Goal: Task Accomplishment & Management: Manage account settings

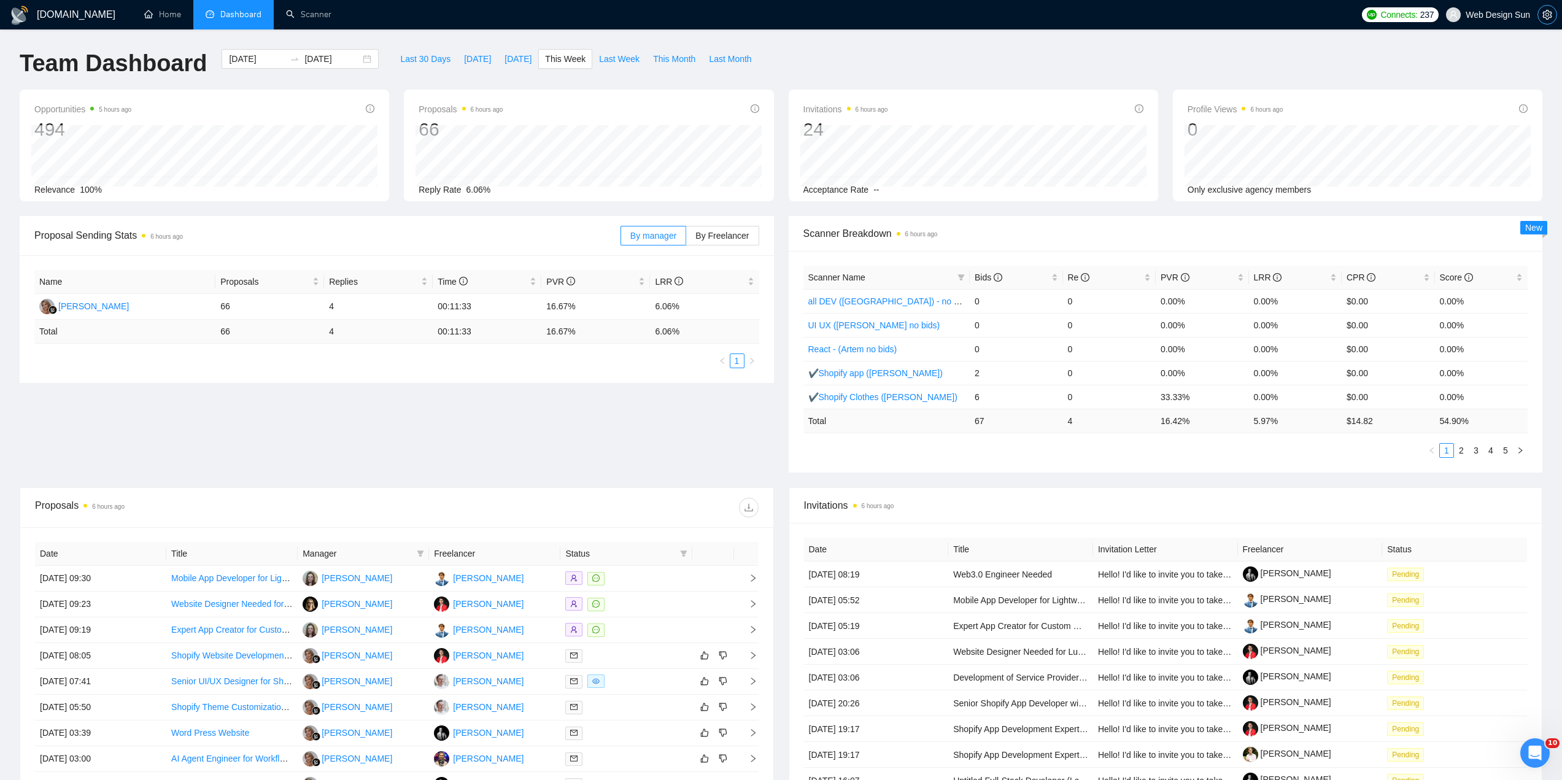
click at [1548, 16] on icon "setting" at bounding box center [1547, 15] width 9 height 10
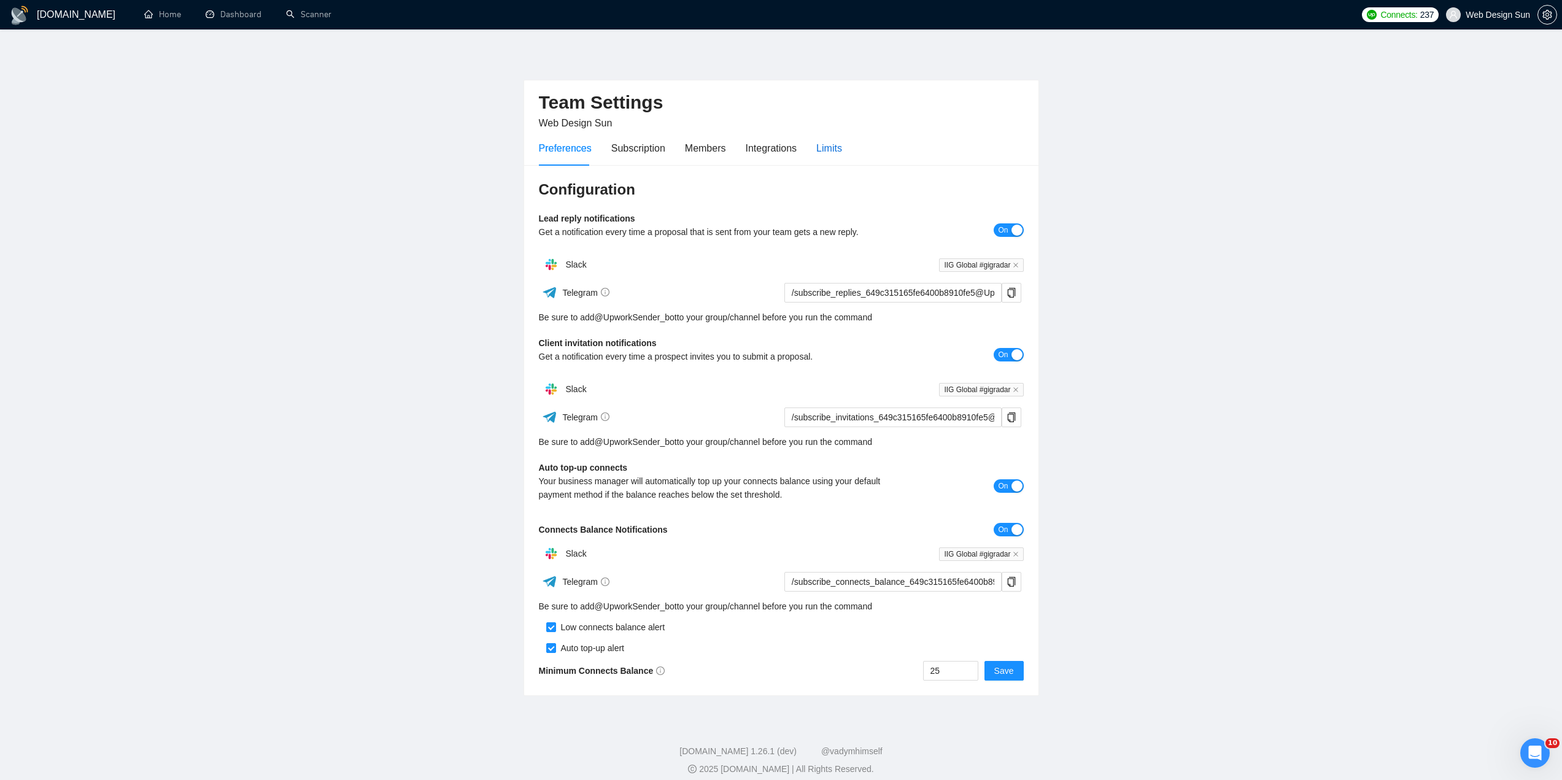
click at [827, 151] on div "Limits" at bounding box center [829, 148] width 26 height 15
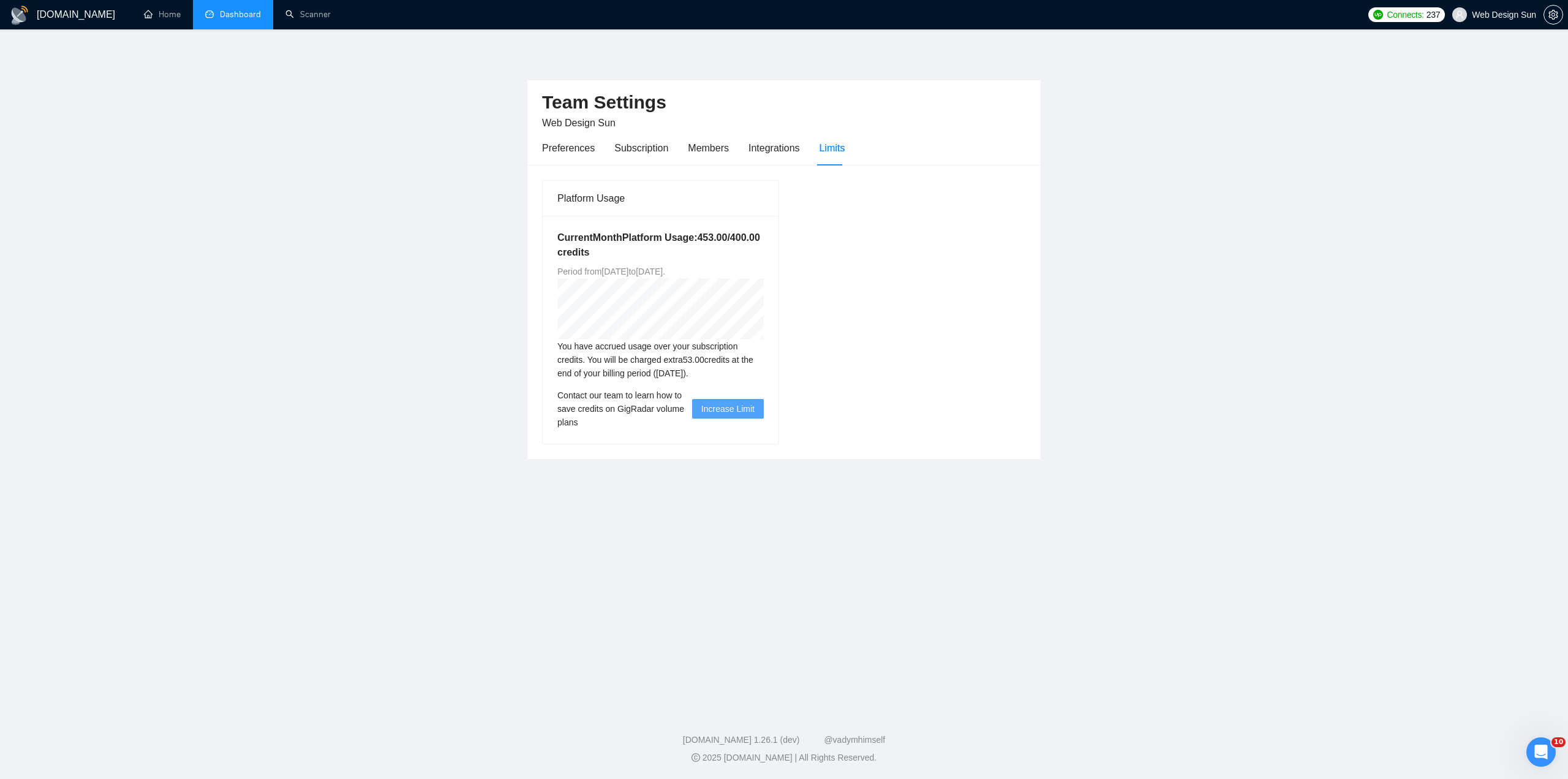
click at [230, 18] on link "Dashboard" at bounding box center [234, 14] width 56 height 10
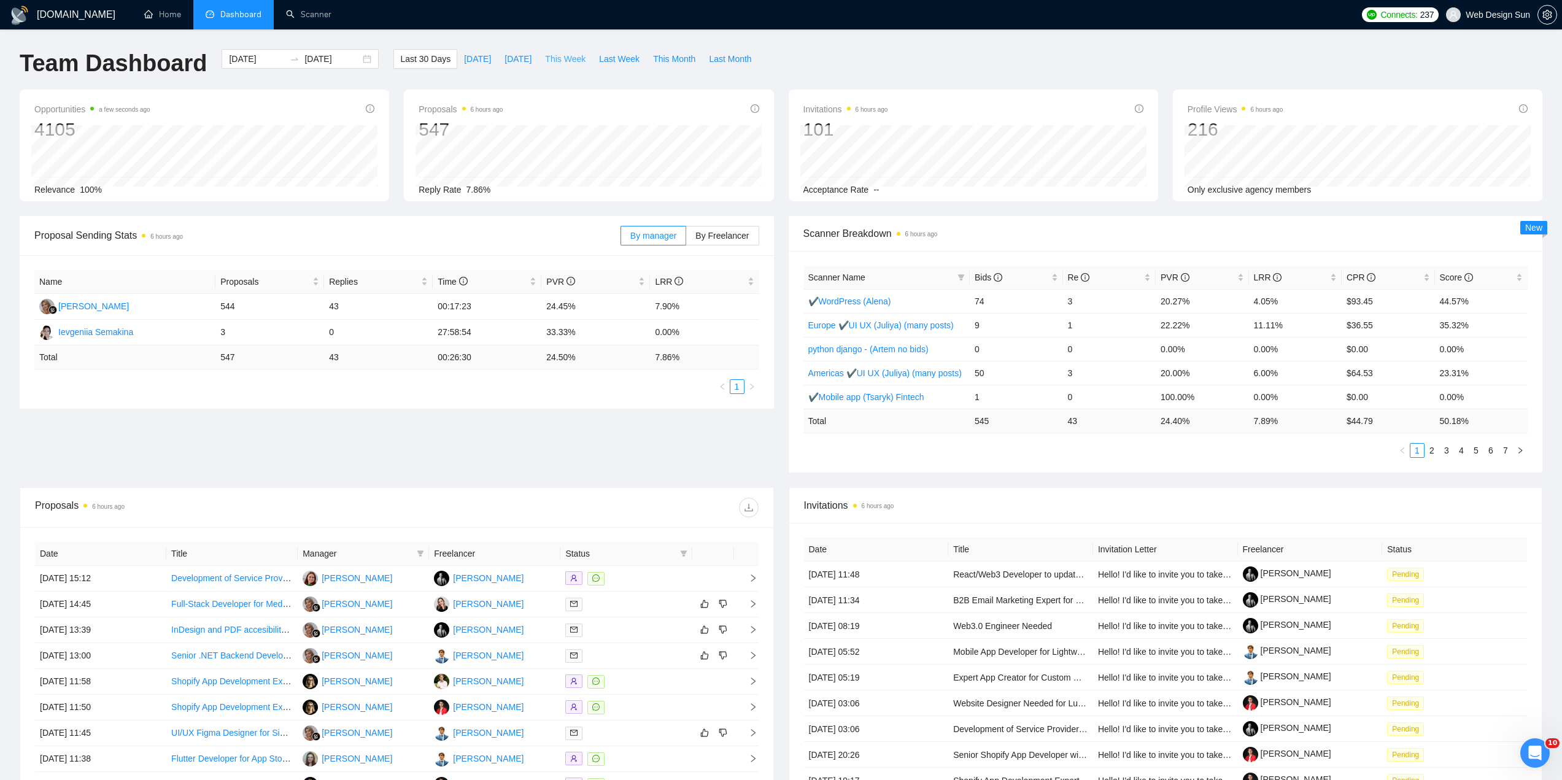
click at [570, 58] on span "This Week" at bounding box center [565, 59] width 41 height 14
type input "[DATE]"
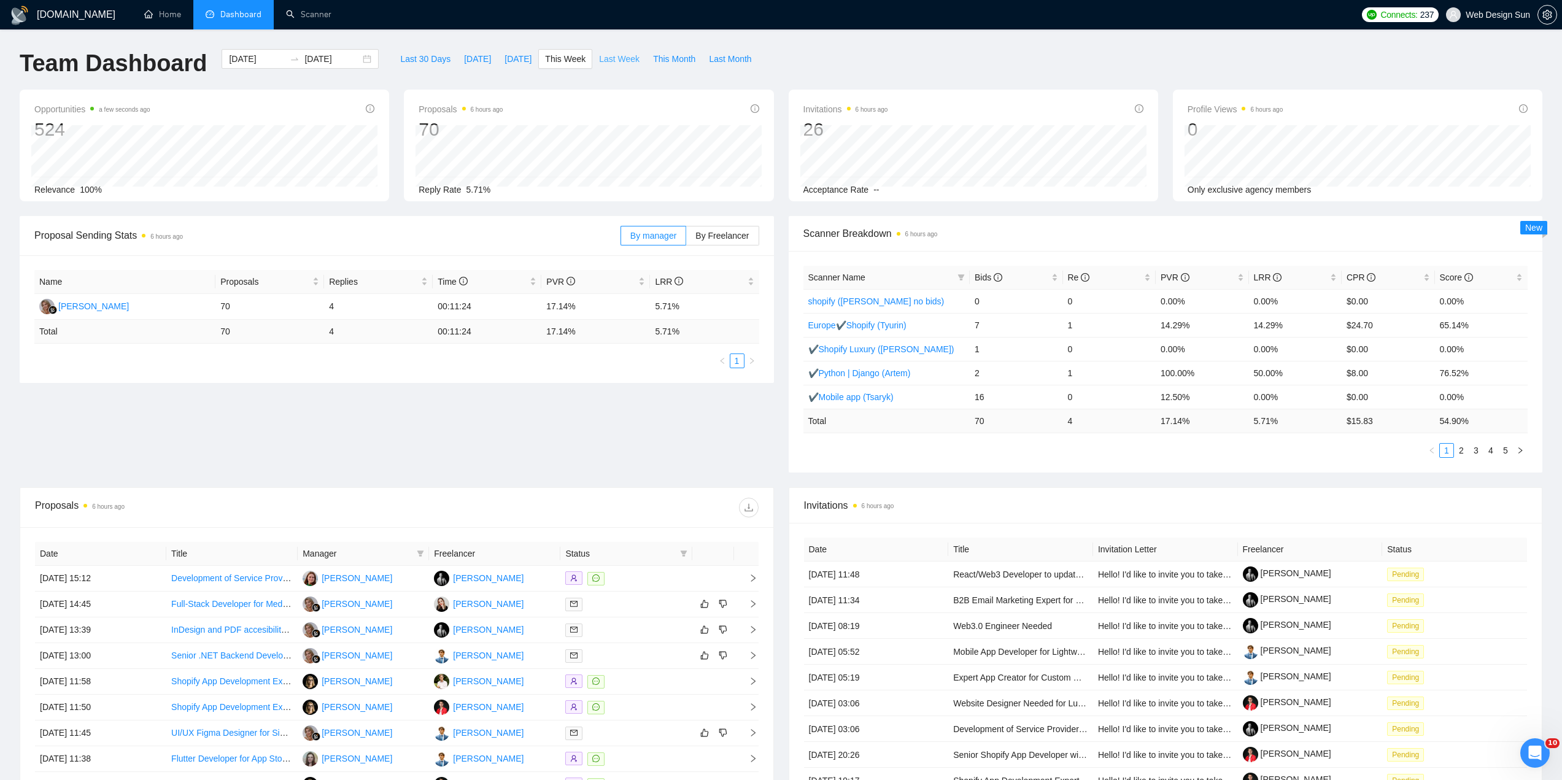
click at [610, 61] on span "Last Week" at bounding box center [619, 59] width 41 height 14
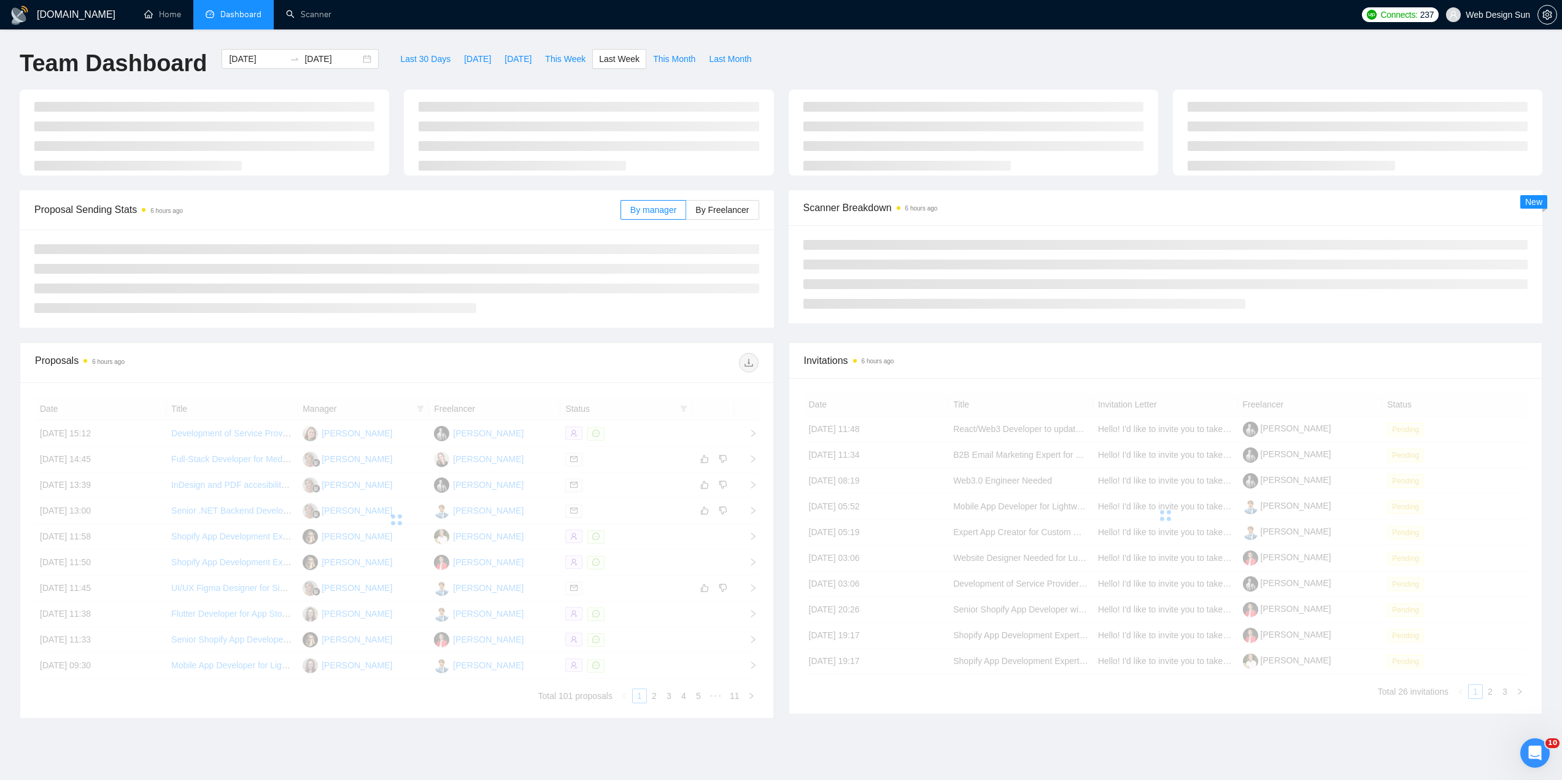
type input "[DATE]"
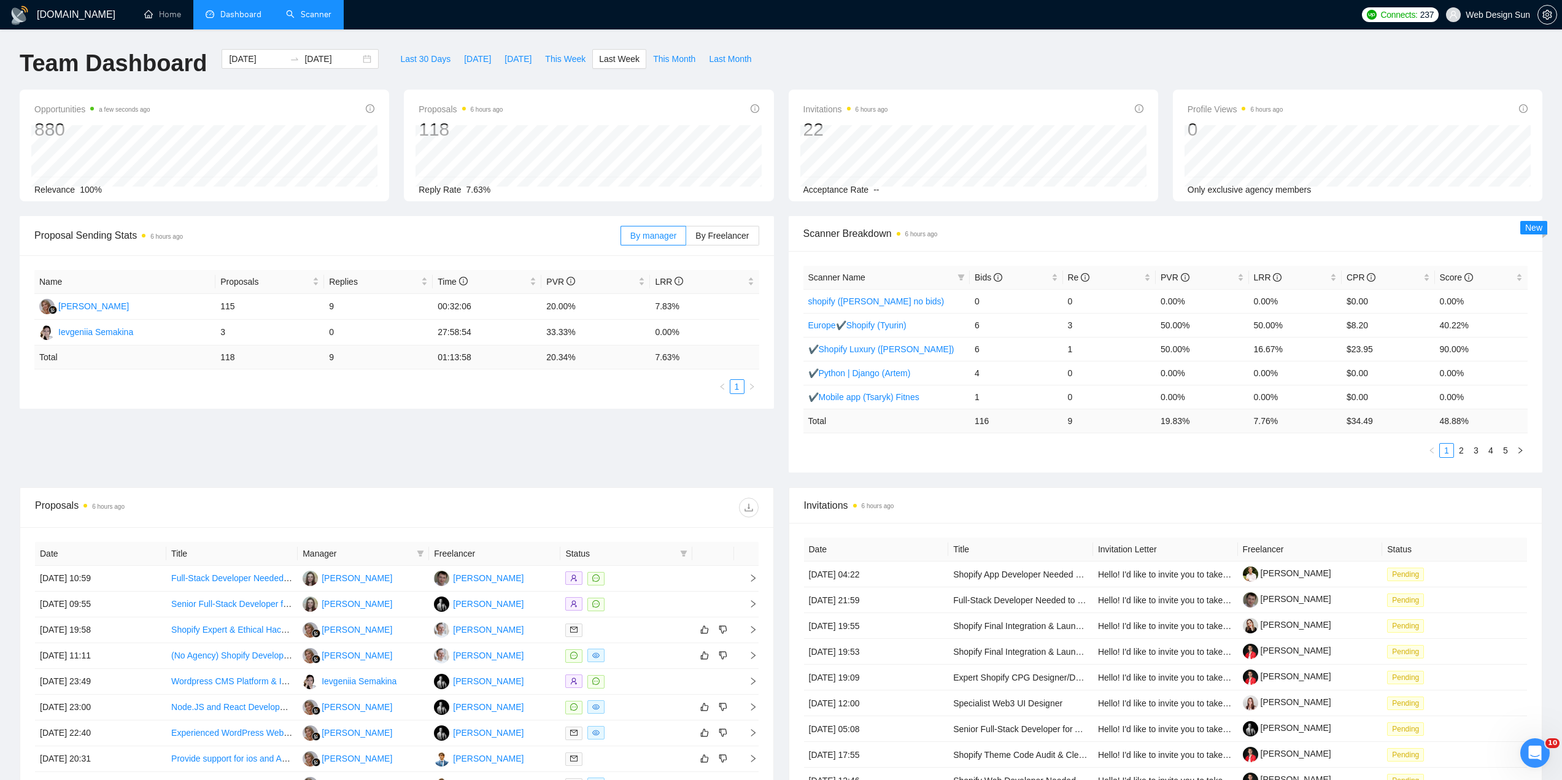
click at [305, 13] on link "Scanner" at bounding box center [308, 14] width 45 height 10
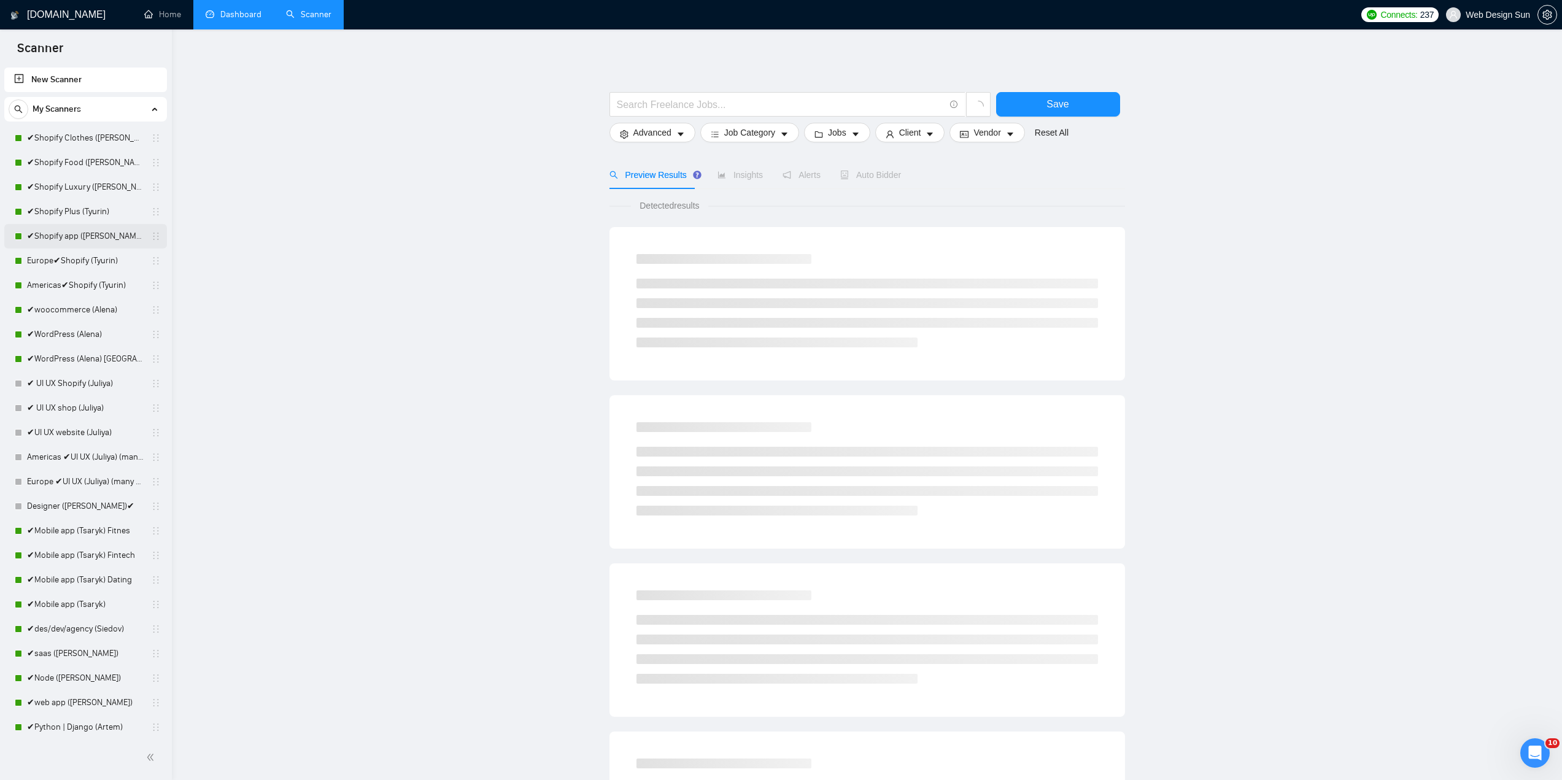
click at [87, 238] on link "✔Shopify app ([PERSON_NAME])" at bounding box center [85, 236] width 117 height 25
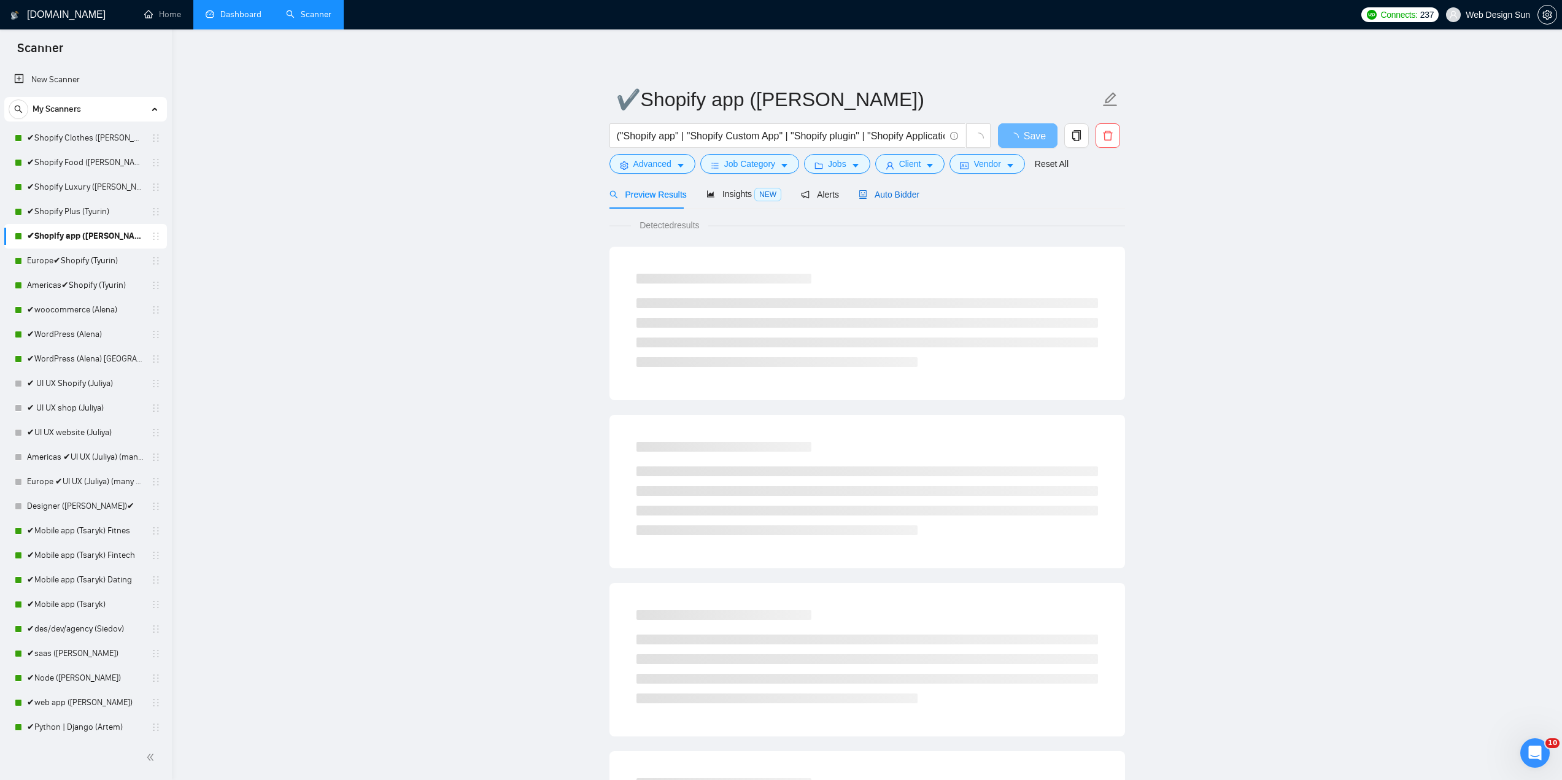
click at [894, 198] on span "Auto Bidder" at bounding box center [889, 195] width 61 height 10
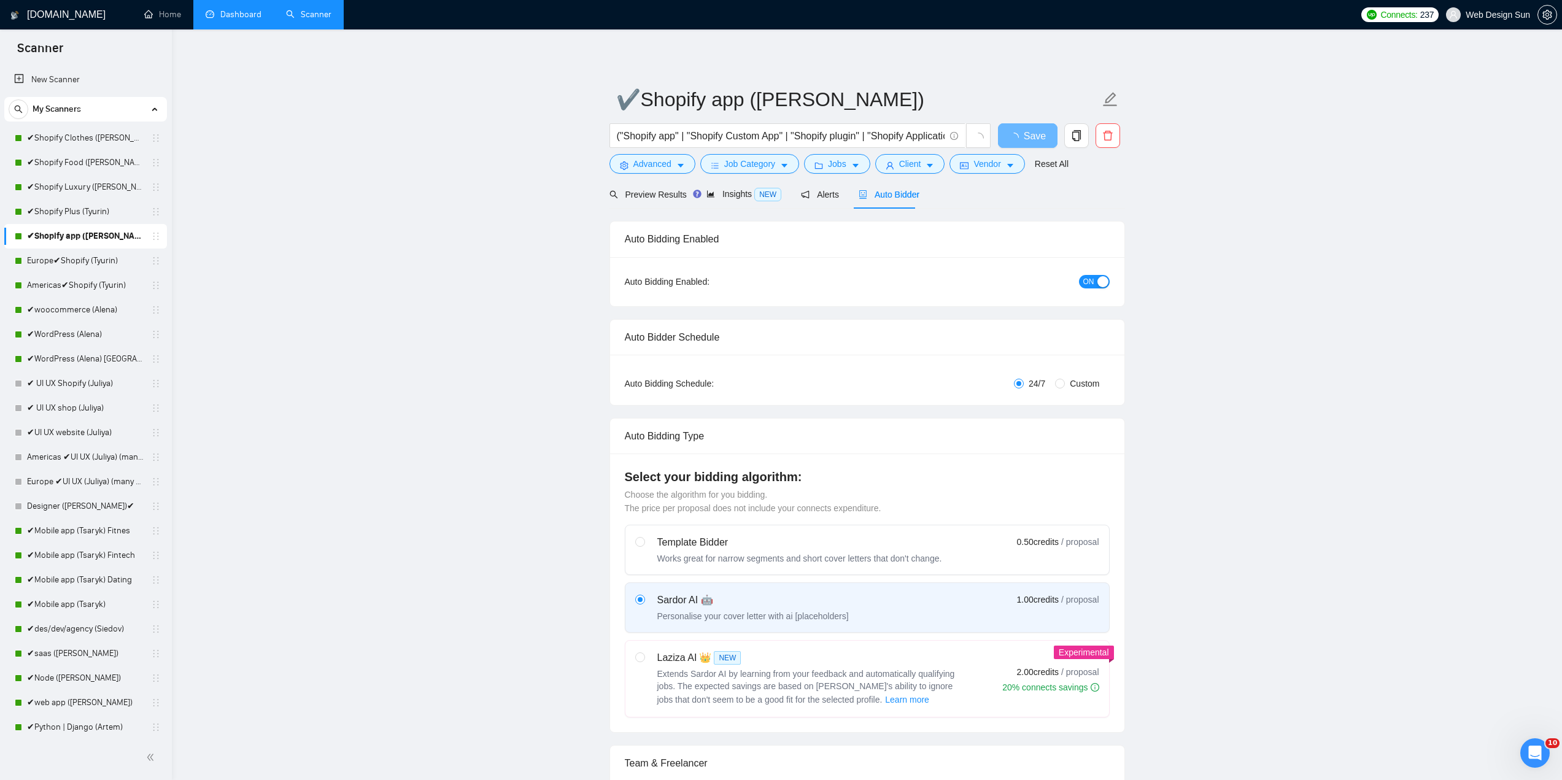
radio input "false"
radio input "true"
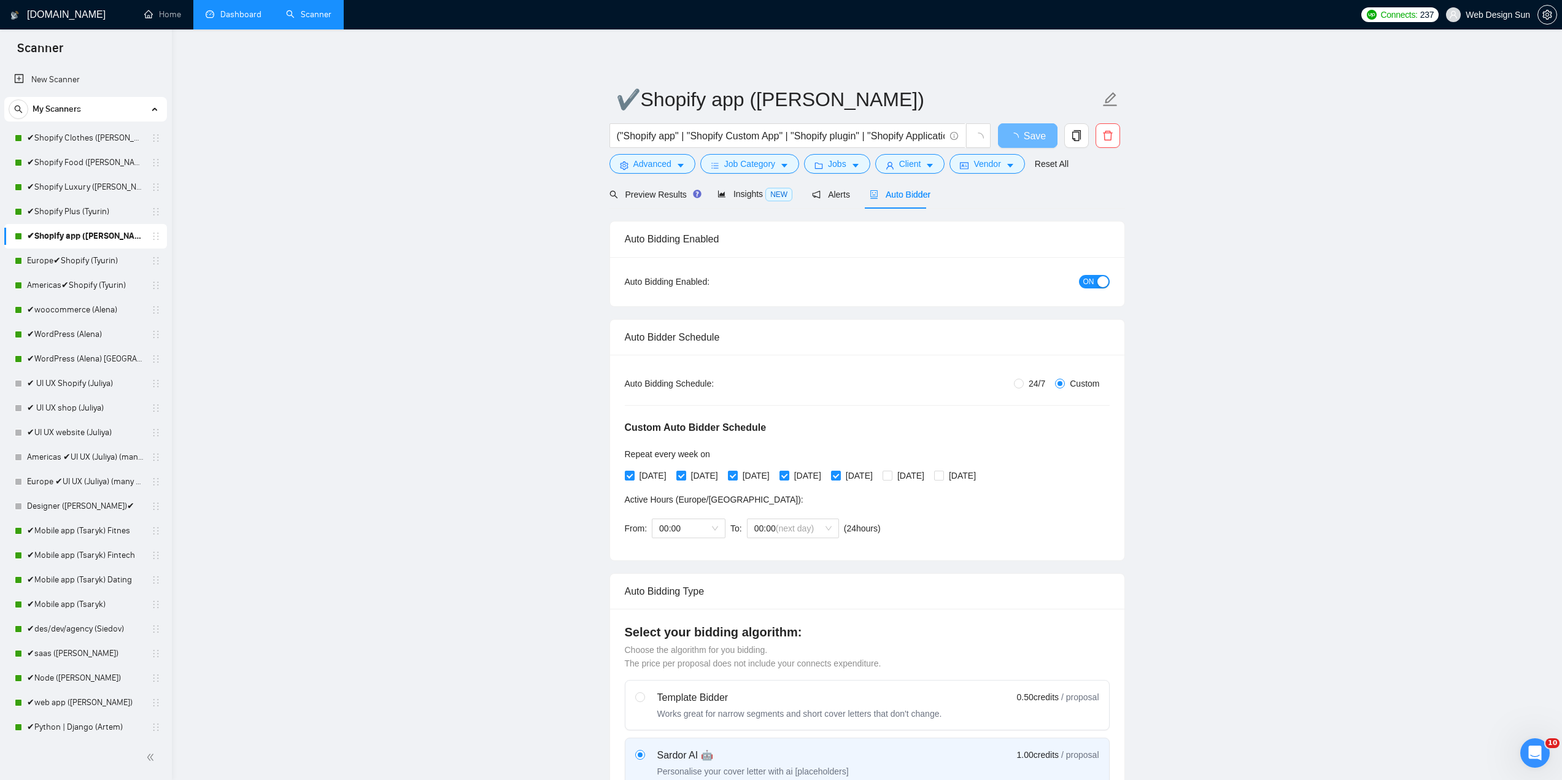
click at [1094, 285] on span "ON" at bounding box center [1088, 282] width 11 height 14
click at [1034, 139] on span "Save" at bounding box center [1027, 135] width 22 height 15
click at [107, 205] on link "✔Shopify Plus (Tyurin)" at bounding box center [85, 211] width 117 height 25
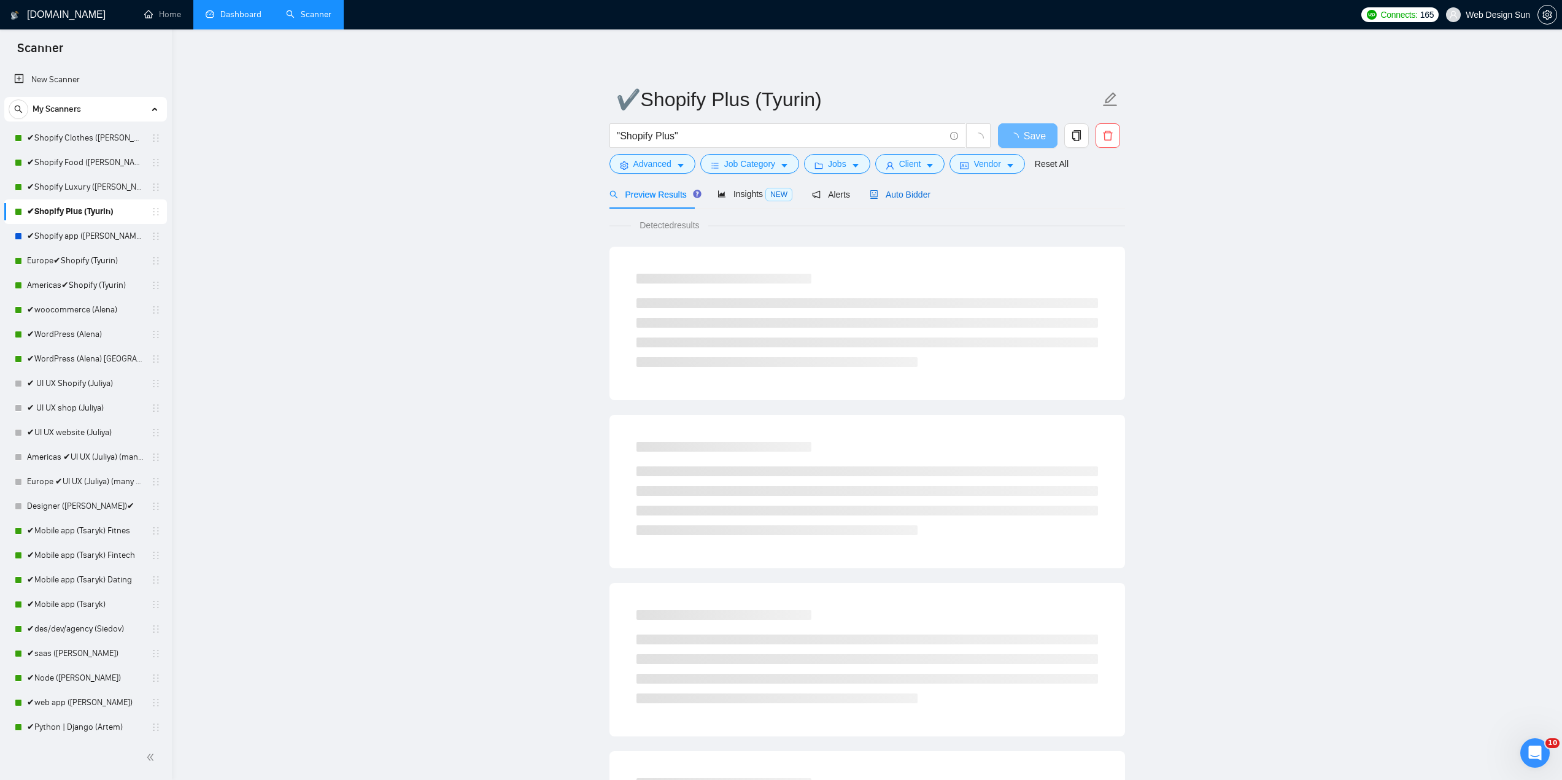
click at [904, 195] on span "Auto Bidder" at bounding box center [900, 195] width 61 height 10
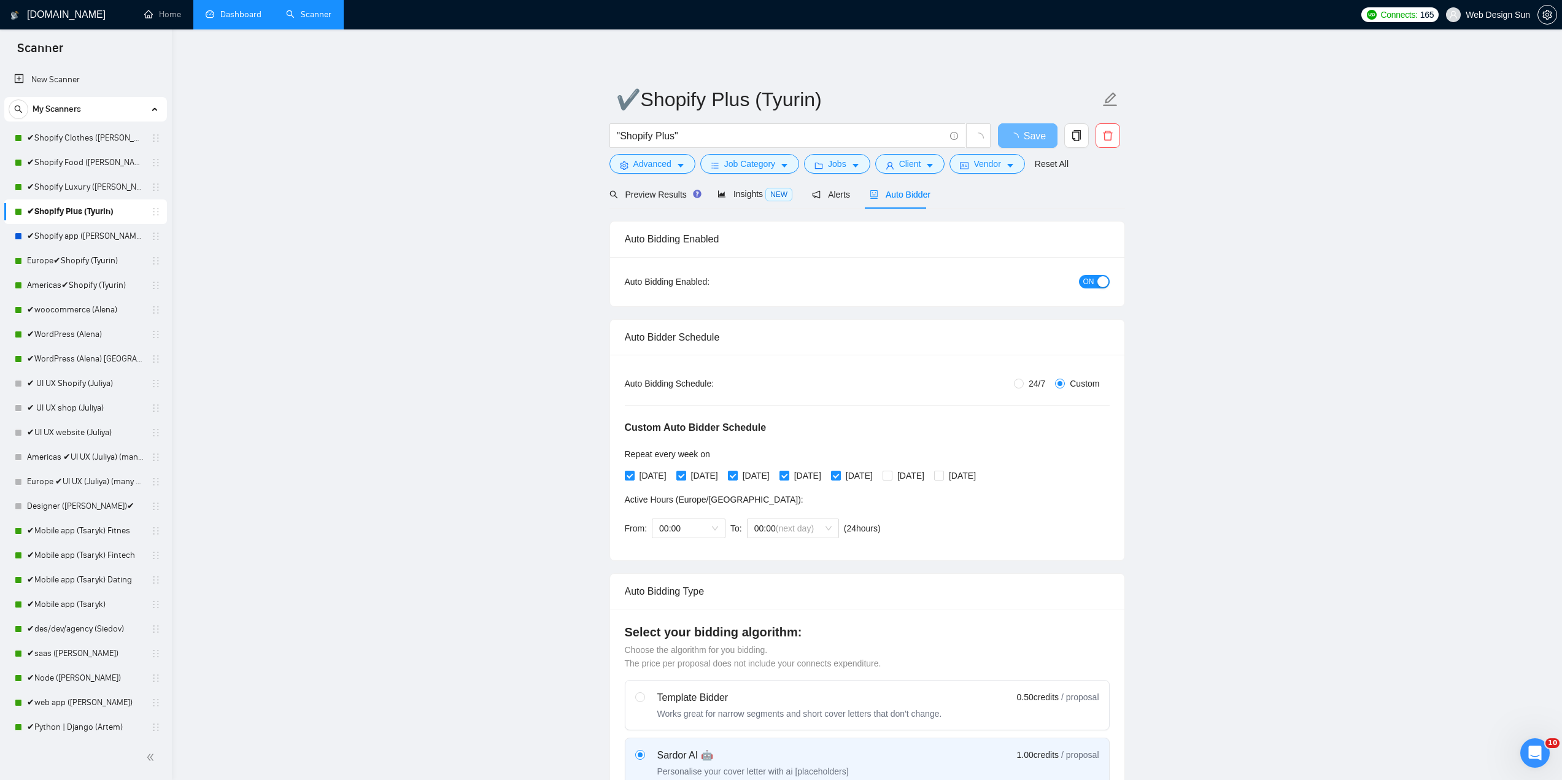
click at [1092, 279] on span "ON" at bounding box center [1088, 282] width 11 height 14
click at [1027, 133] on span "Save" at bounding box center [1027, 135] width 22 height 15
click at [77, 266] on link "Europe✔Shopify (Tyurin)" at bounding box center [85, 261] width 117 height 25
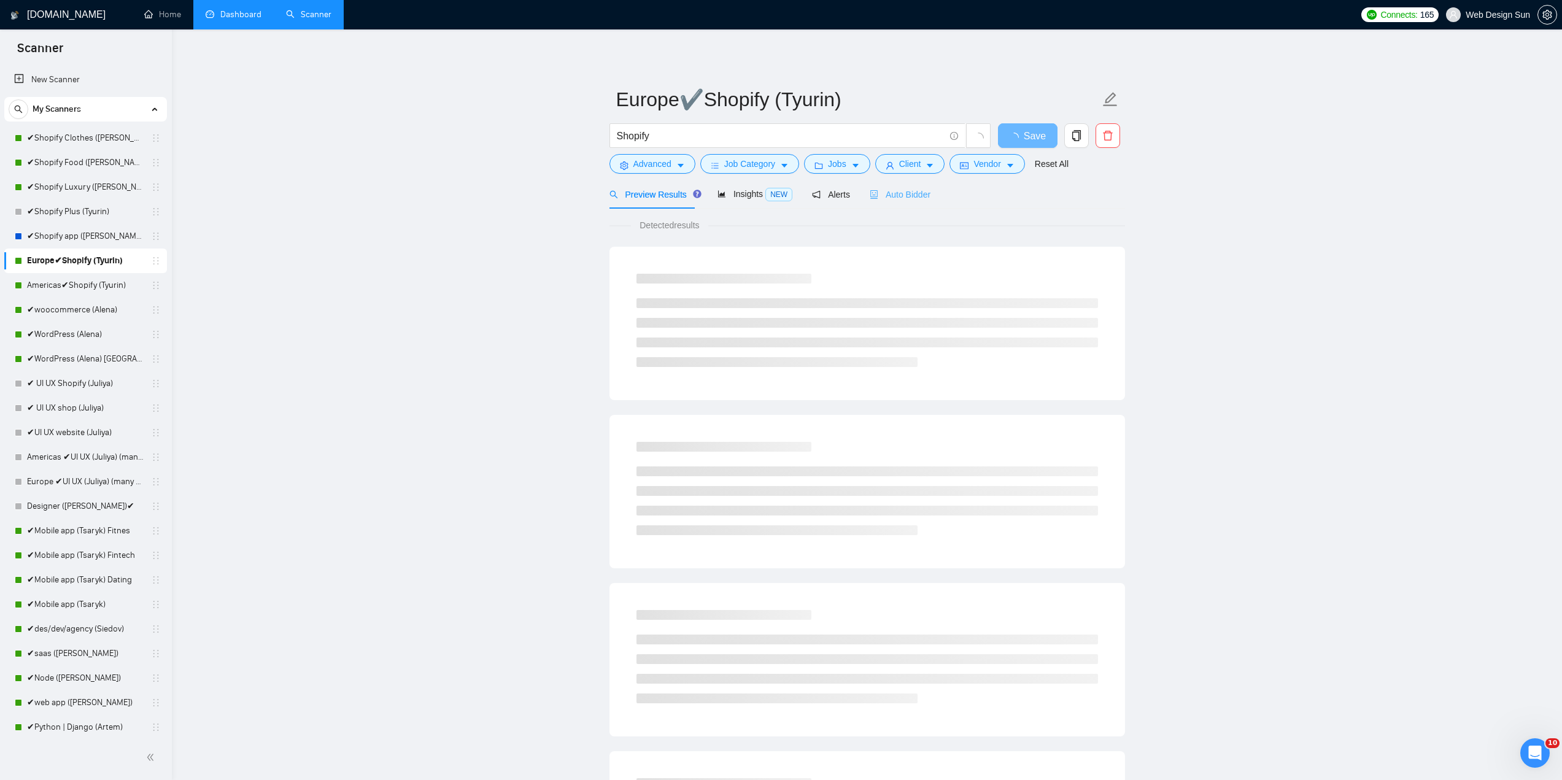
click at [915, 204] on div "Auto Bidder" at bounding box center [900, 194] width 61 height 29
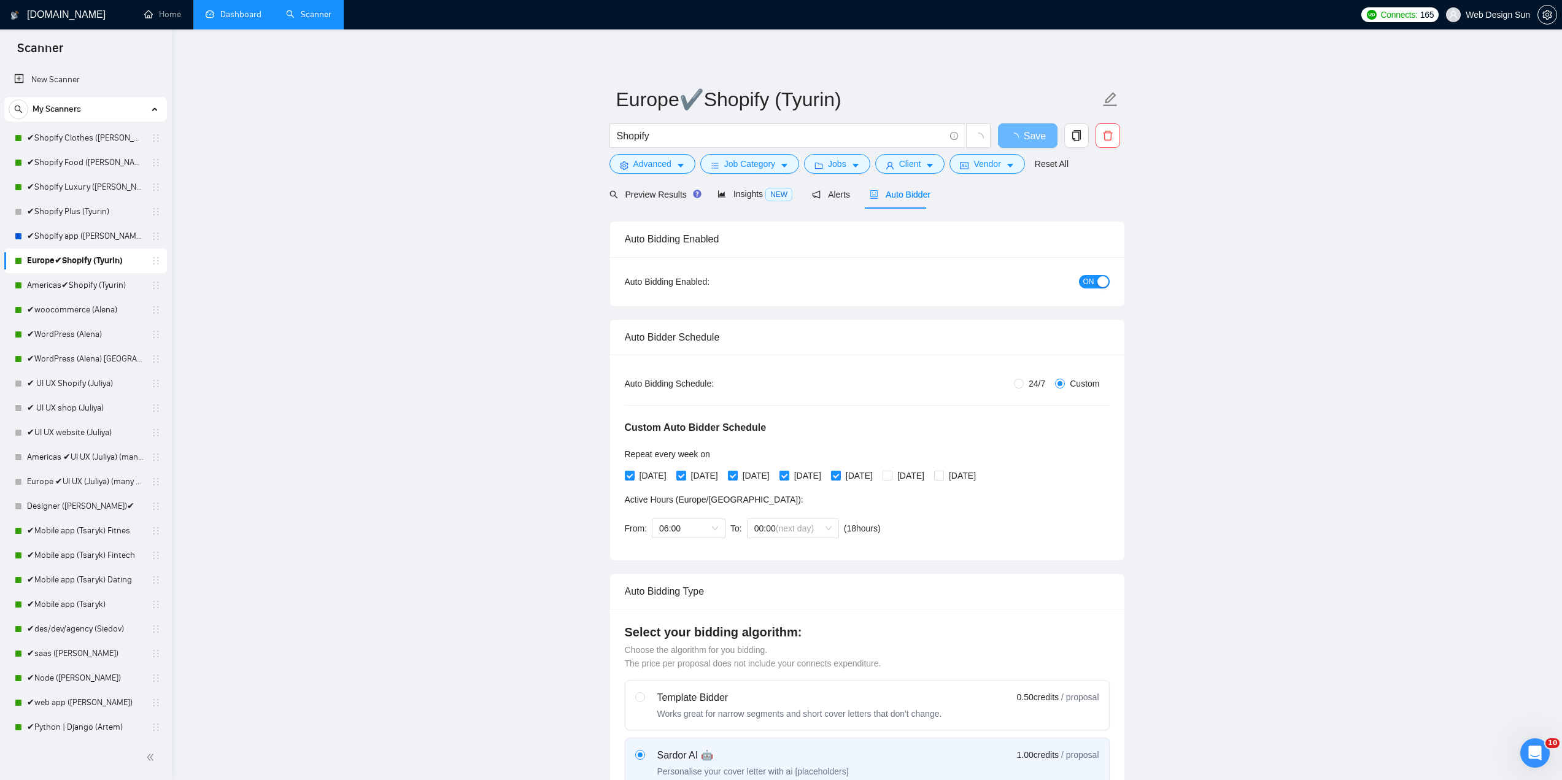
click at [1089, 280] on span "ON" at bounding box center [1088, 282] width 11 height 14
click at [1037, 134] on span "Save" at bounding box center [1027, 135] width 22 height 15
click at [108, 289] on link "Americas✔Shopify (Tyurin)" at bounding box center [85, 285] width 117 height 25
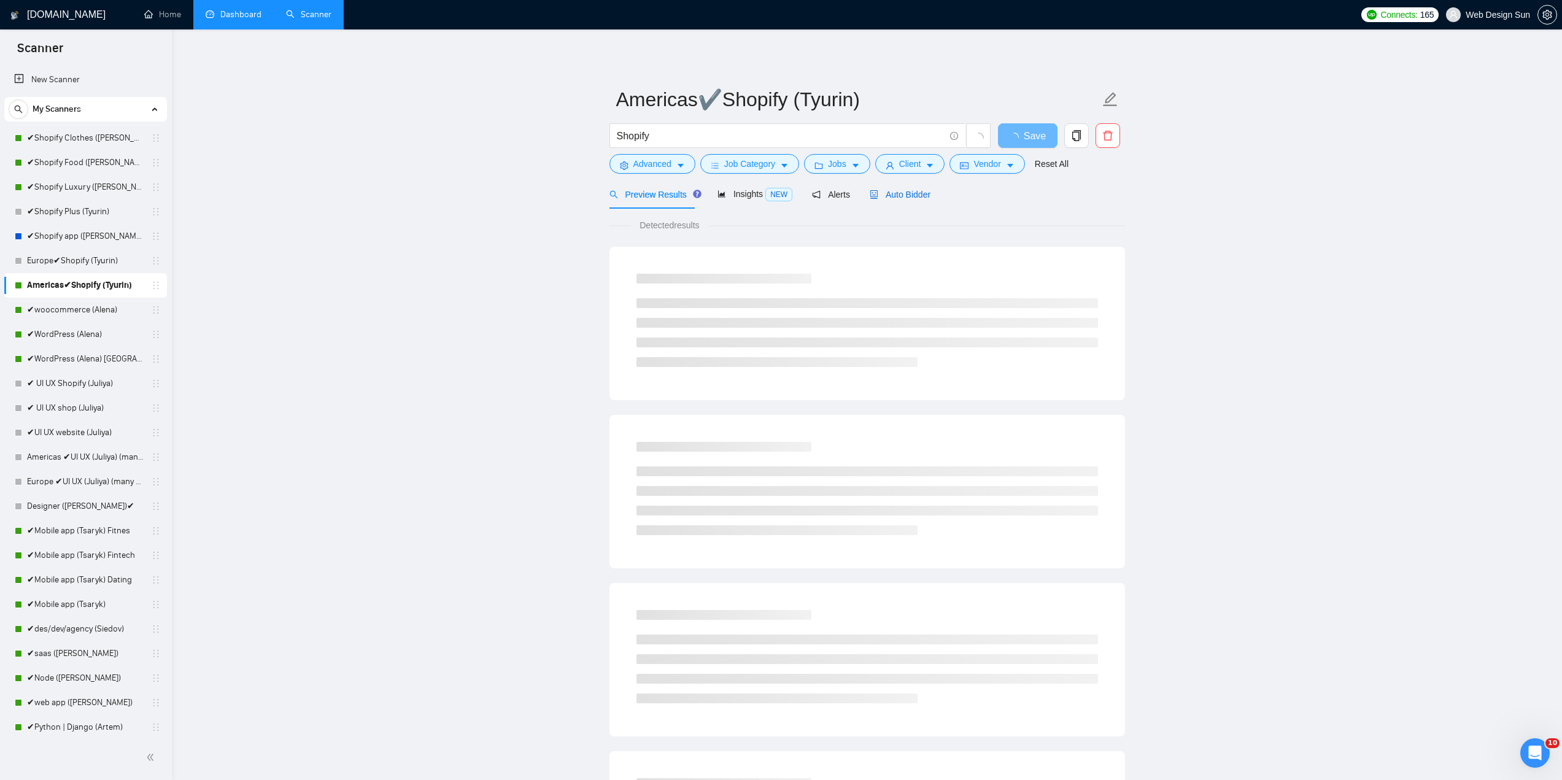
click at [908, 198] on span "Auto Bidder" at bounding box center [900, 195] width 61 height 10
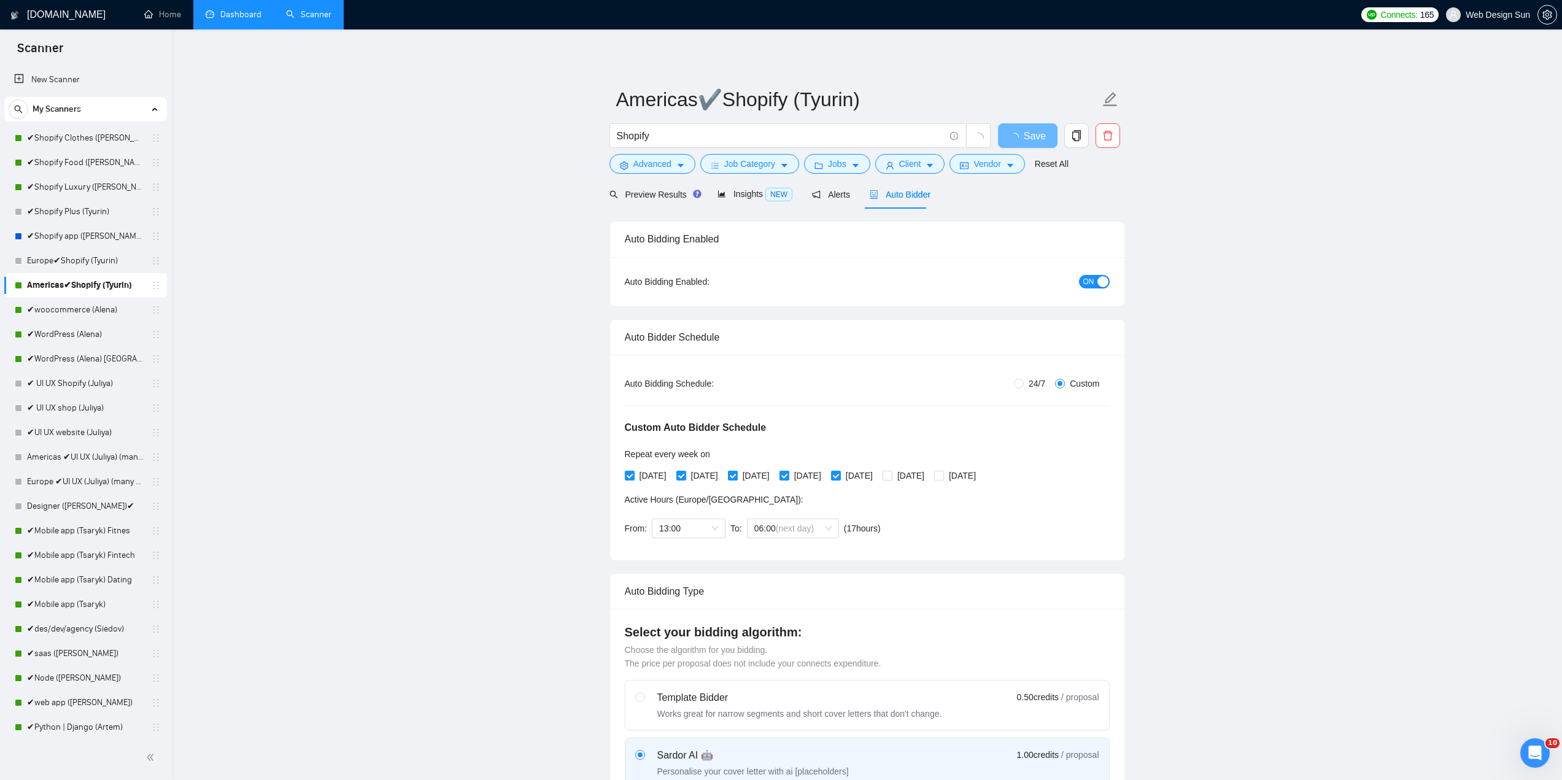
click at [1099, 277] on div "button" at bounding box center [1102, 281] width 11 height 11
click at [1023, 139] on span "Save" at bounding box center [1027, 135] width 22 height 15
click at [86, 310] on link "✔woocommerce (Alena)" at bounding box center [85, 310] width 117 height 25
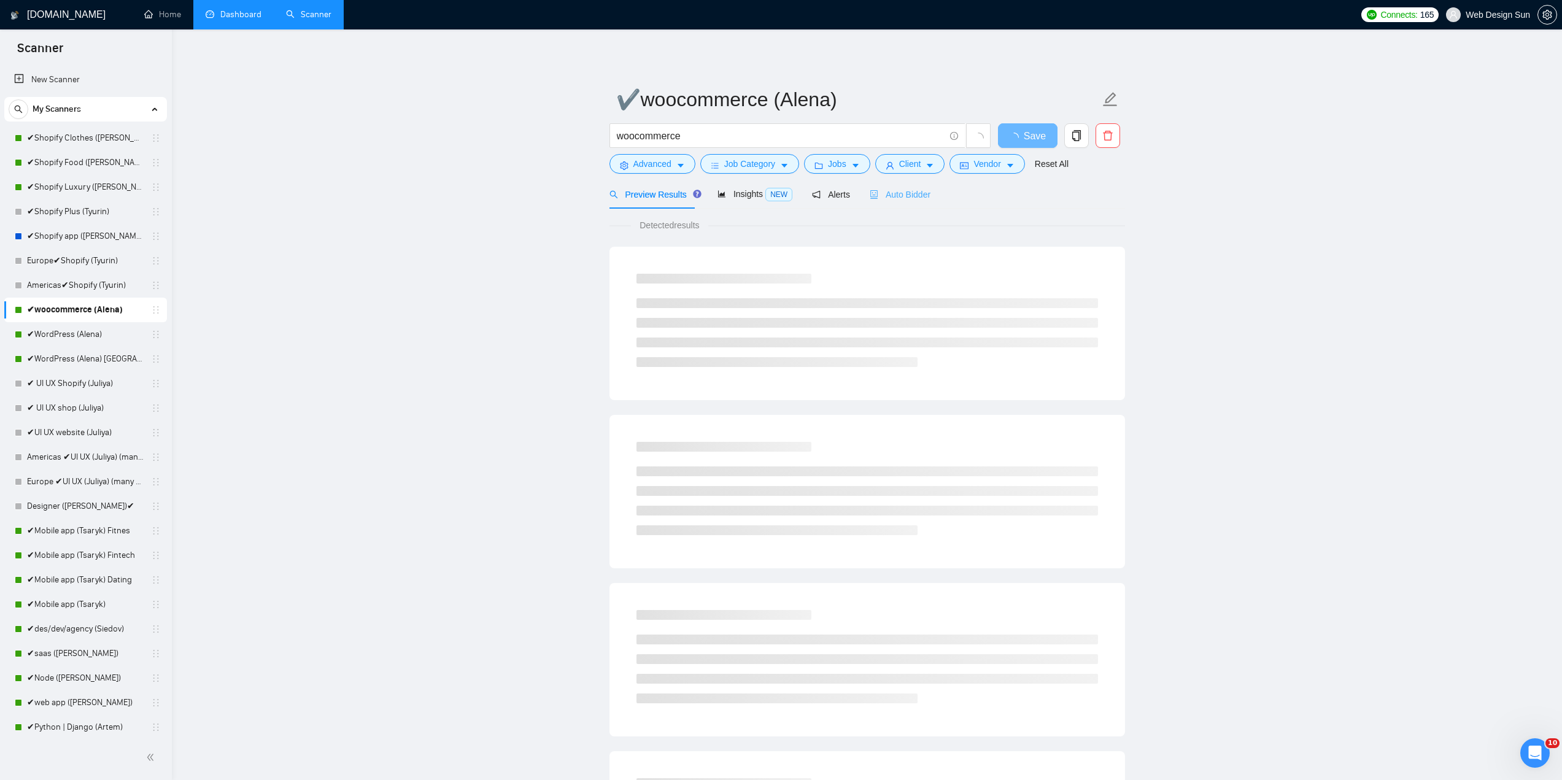
click at [903, 204] on div "Auto Bidder" at bounding box center [900, 194] width 61 height 29
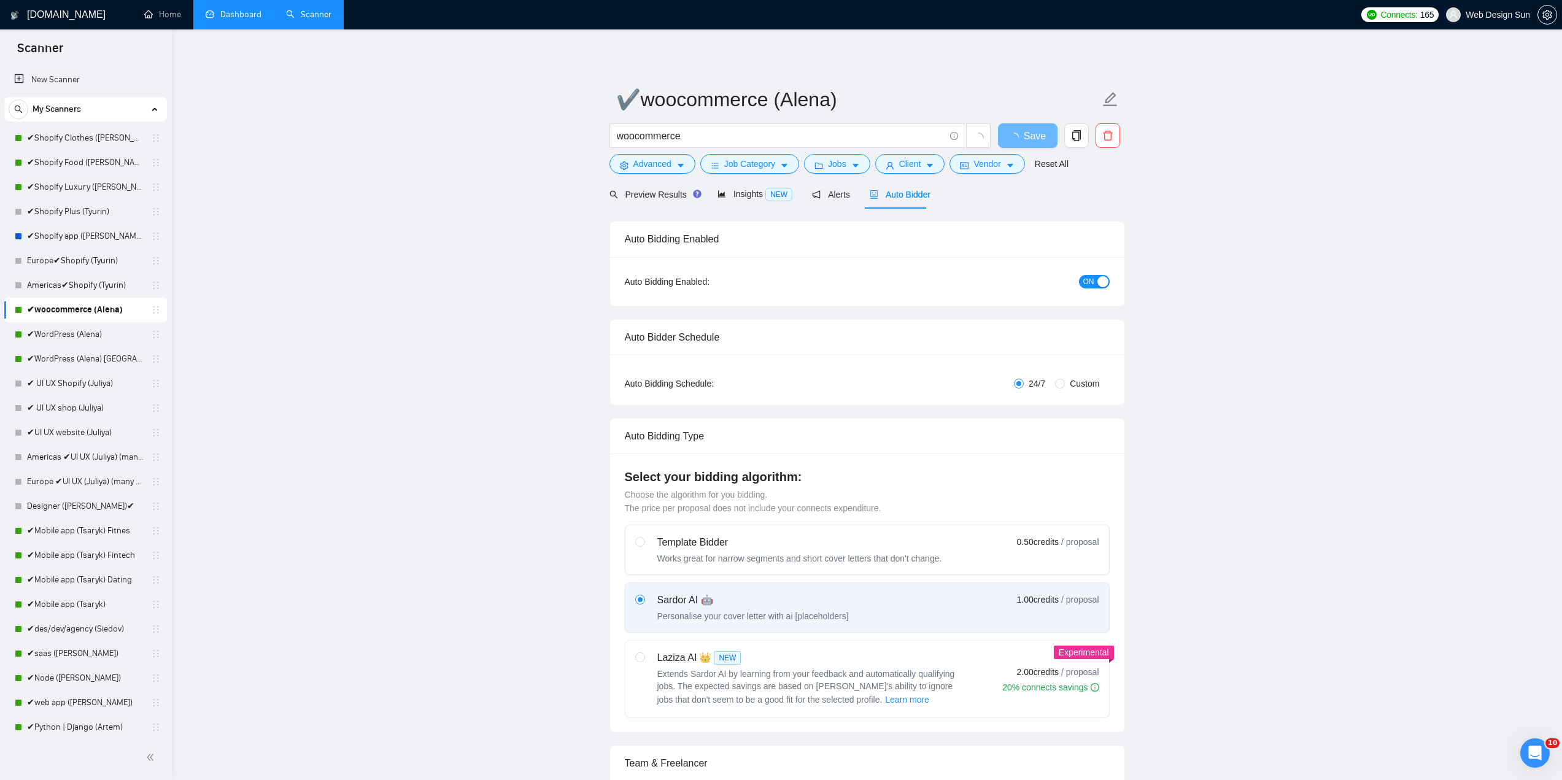
radio input "false"
radio input "true"
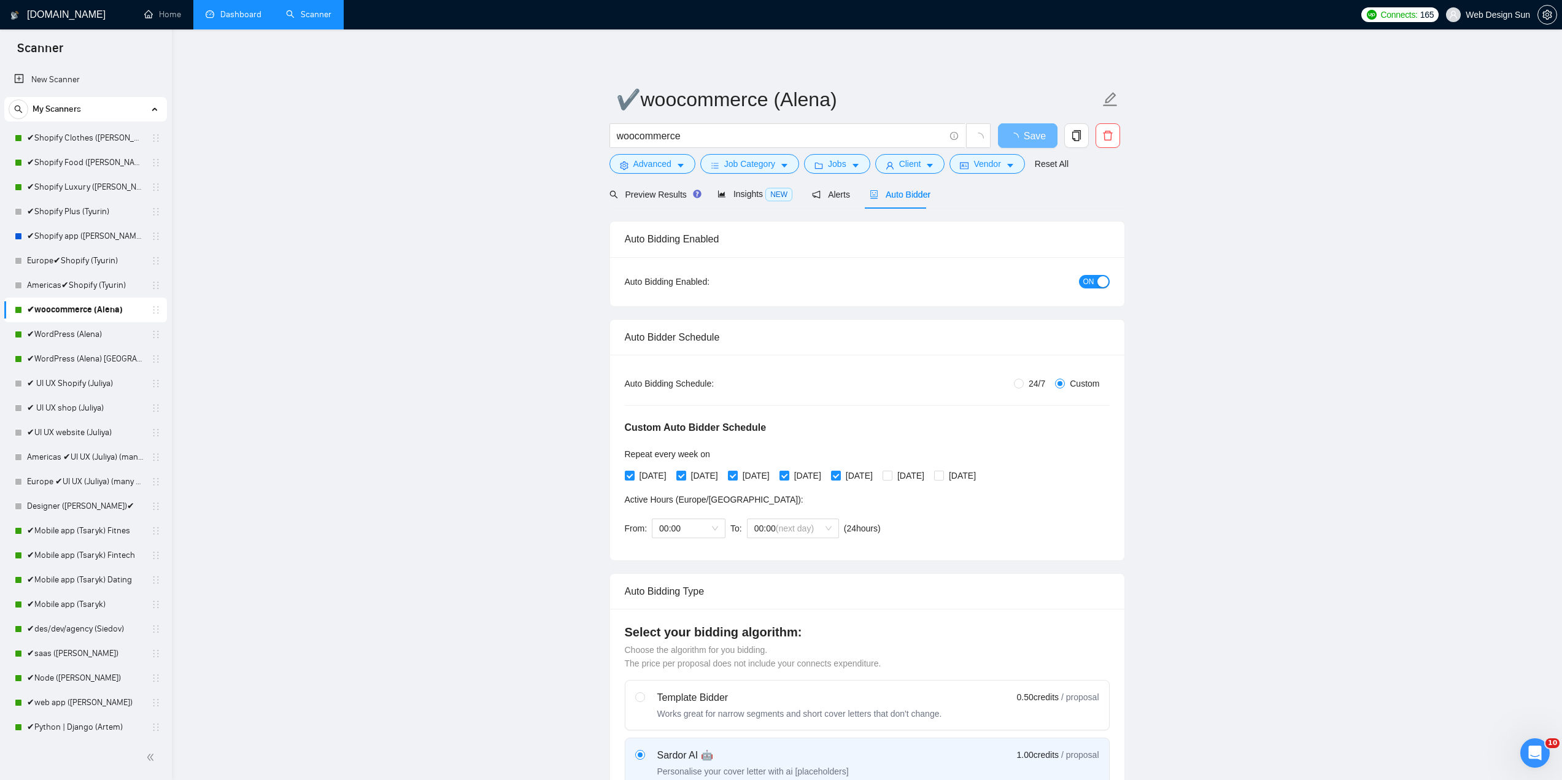
click at [1086, 284] on span "ON" at bounding box center [1088, 282] width 11 height 14
click at [1039, 130] on button "Save" at bounding box center [1028, 135] width 60 height 25
click at [90, 331] on link "✔WordPress (Alena)" at bounding box center [85, 334] width 117 height 25
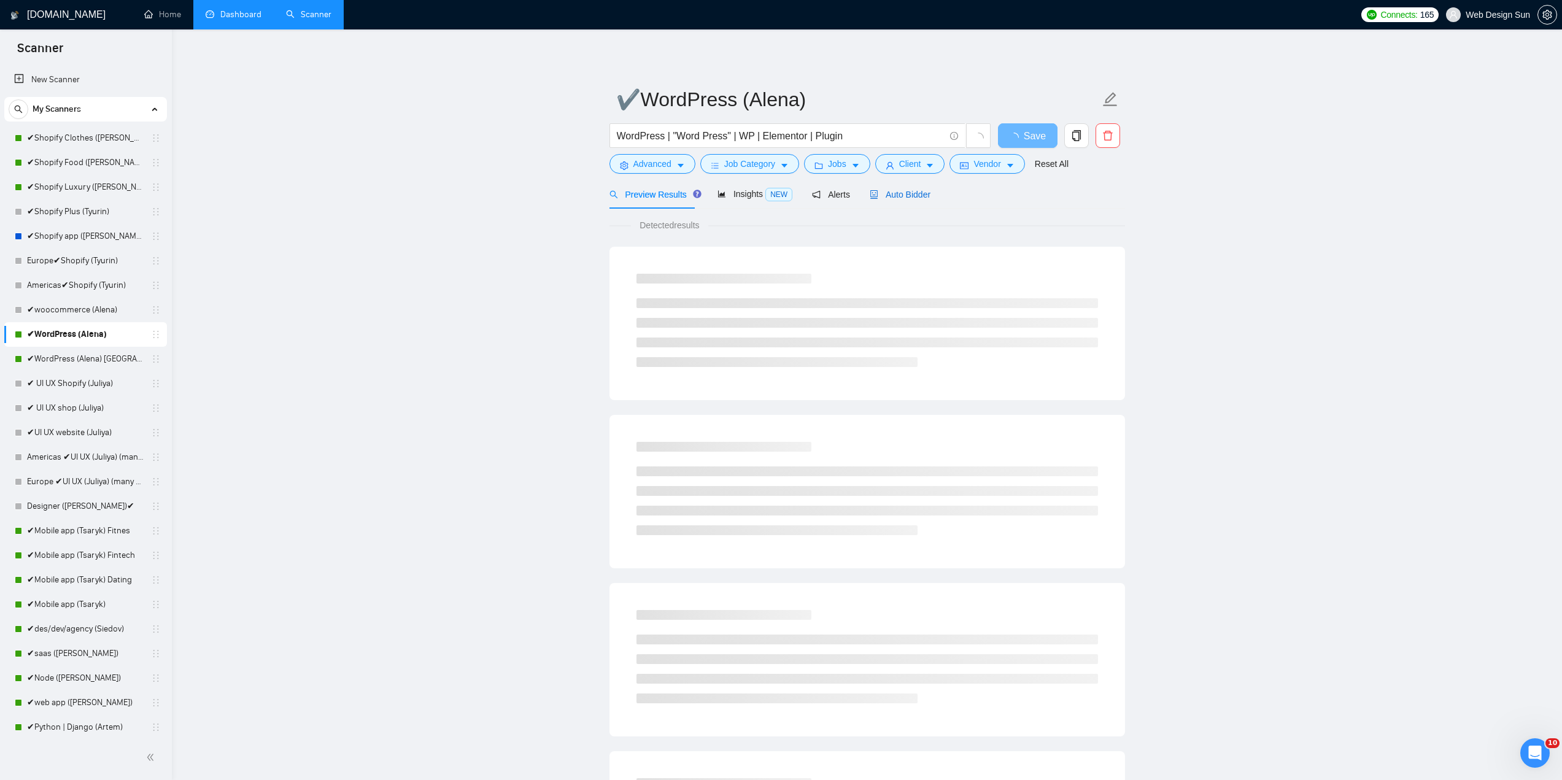
click at [917, 193] on span "Auto Bidder" at bounding box center [900, 195] width 61 height 10
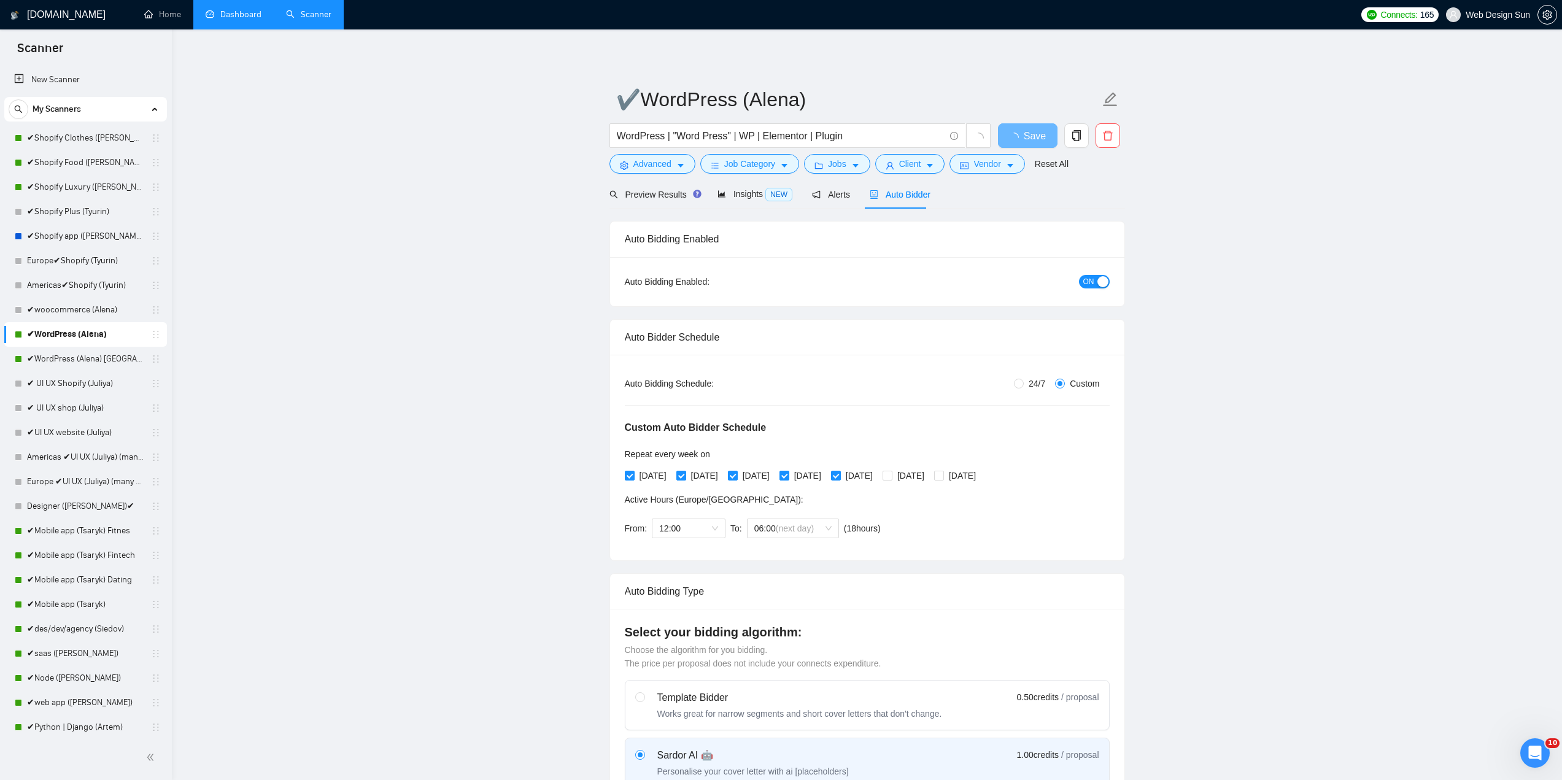
click at [1094, 284] on span "ON" at bounding box center [1088, 282] width 11 height 14
drag, startPoint x: 1039, startPoint y: 133, endPoint x: 1040, endPoint y: 139, distance: 6.3
click at [1040, 133] on button "Save" at bounding box center [1028, 135] width 60 height 25
click at [88, 354] on link "✔WordPress (Alena) [GEOGRAPHIC_DATA]" at bounding box center [85, 359] width 117 height 25
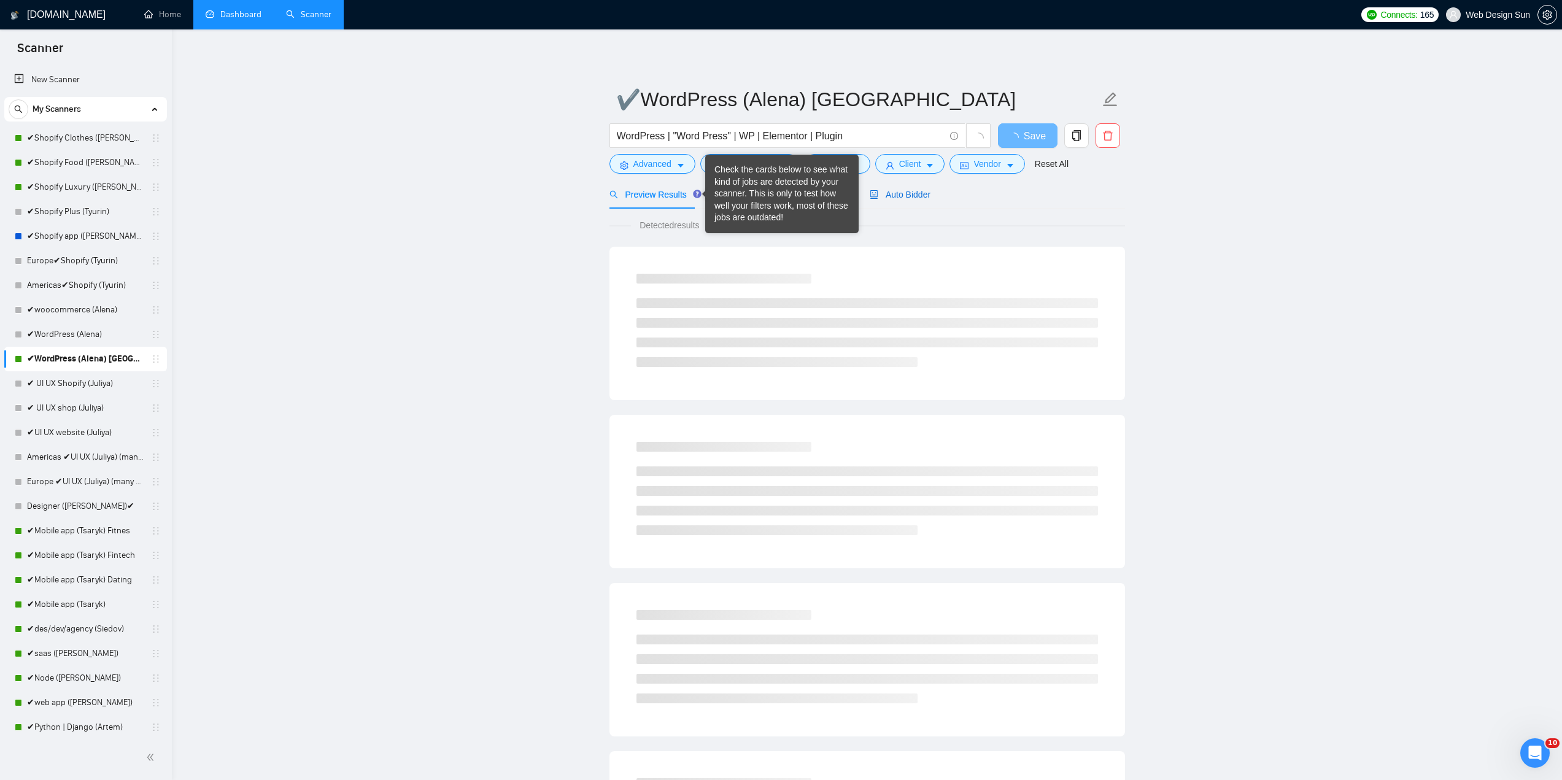
click at [905, 191] on span "Auto Bidder" at bounding box center [900, 195] width 61 height 10
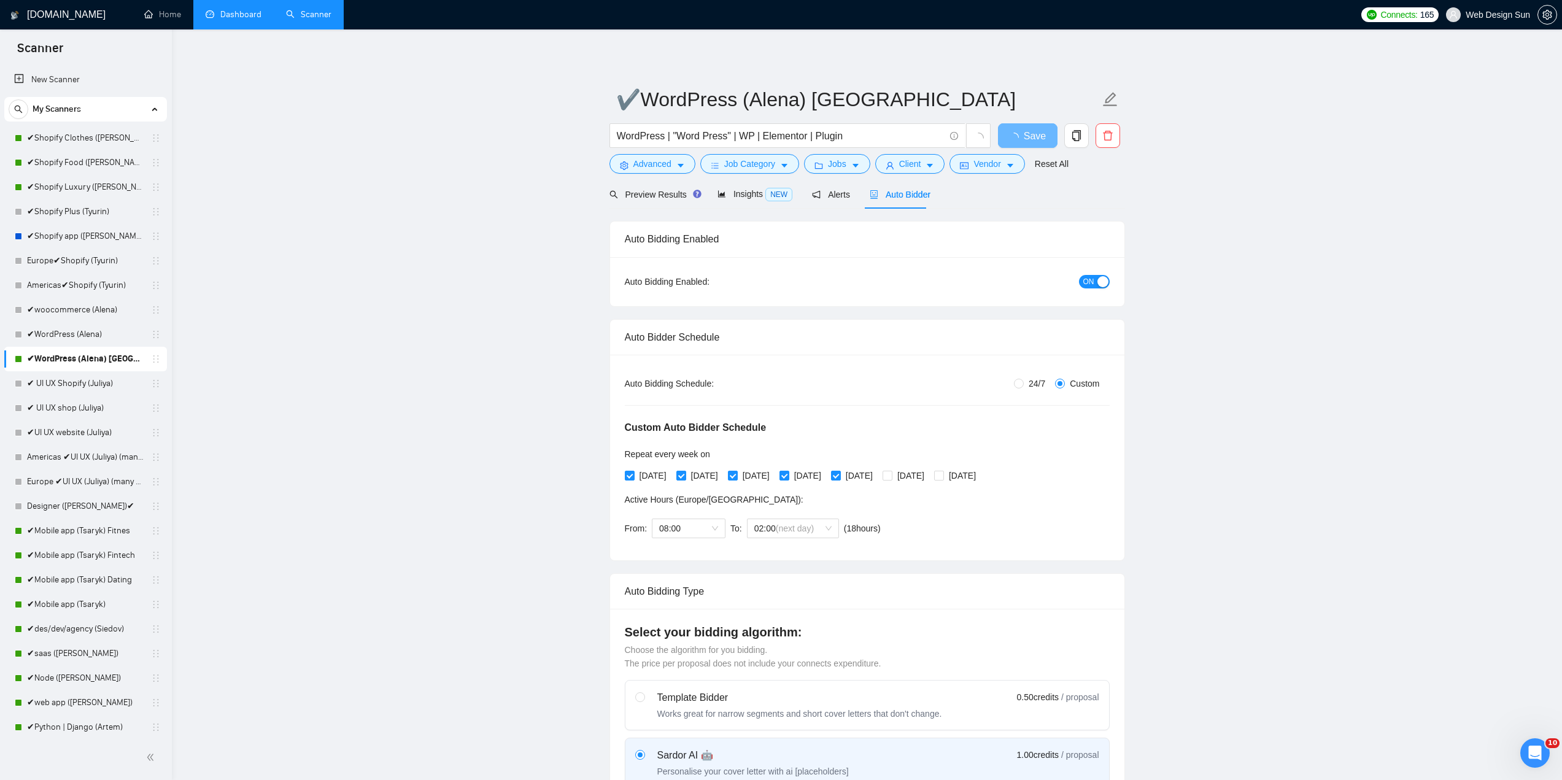
click at [1098, 281] on div "button" at bounding box center [1102, 281] width 11 height 11
click at [1027, 140] on span "Save" at bounding box center [1027, 135] width 22 height 15
click at [73, 607] on link "✔Mobile app (Tsaryk)" at bounding box center [85, 604] width 117 height 25
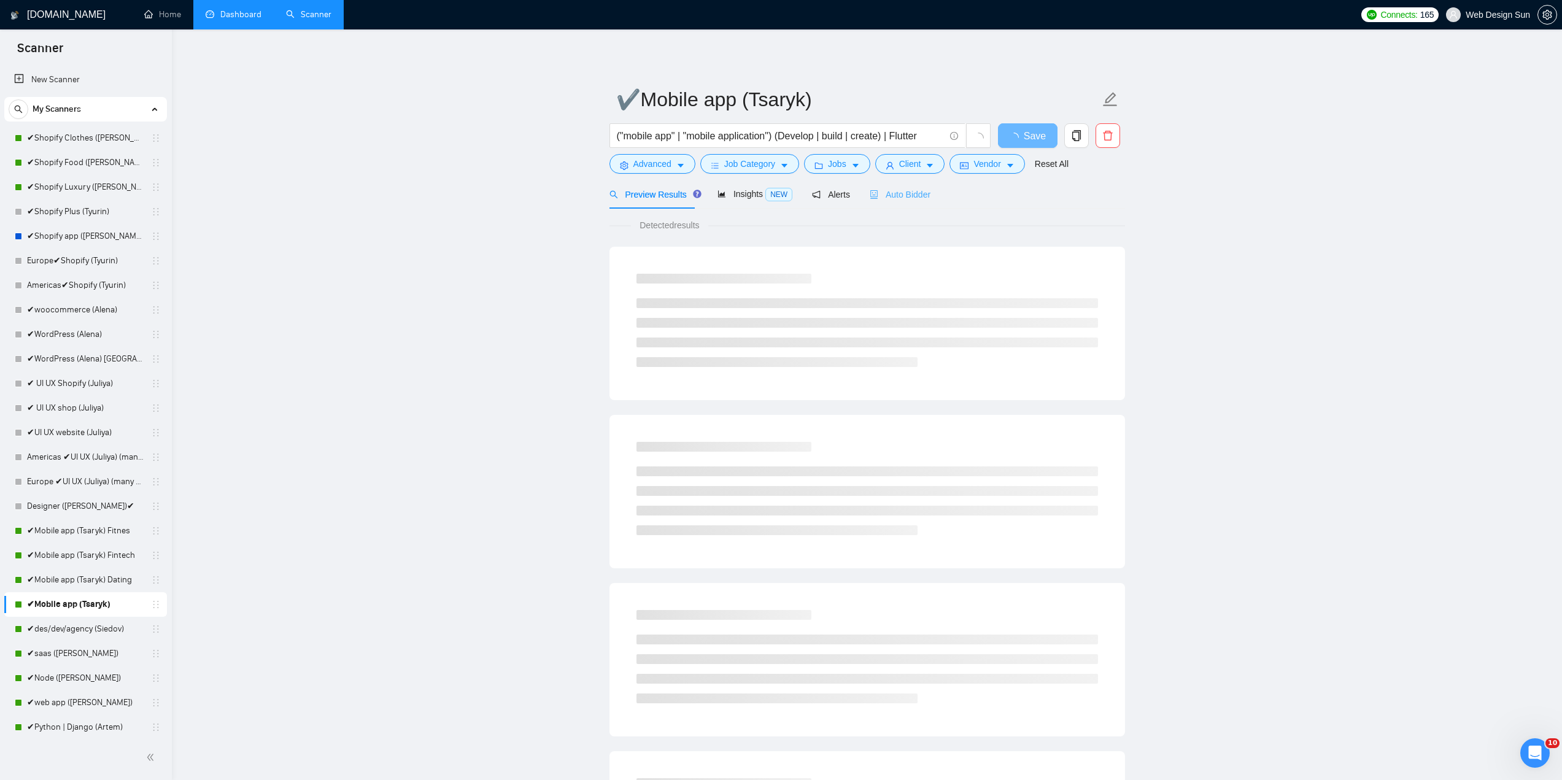
click at [903, 185] on div "Auto Bidder" at bounding box center [900, 194] width 61 height 29
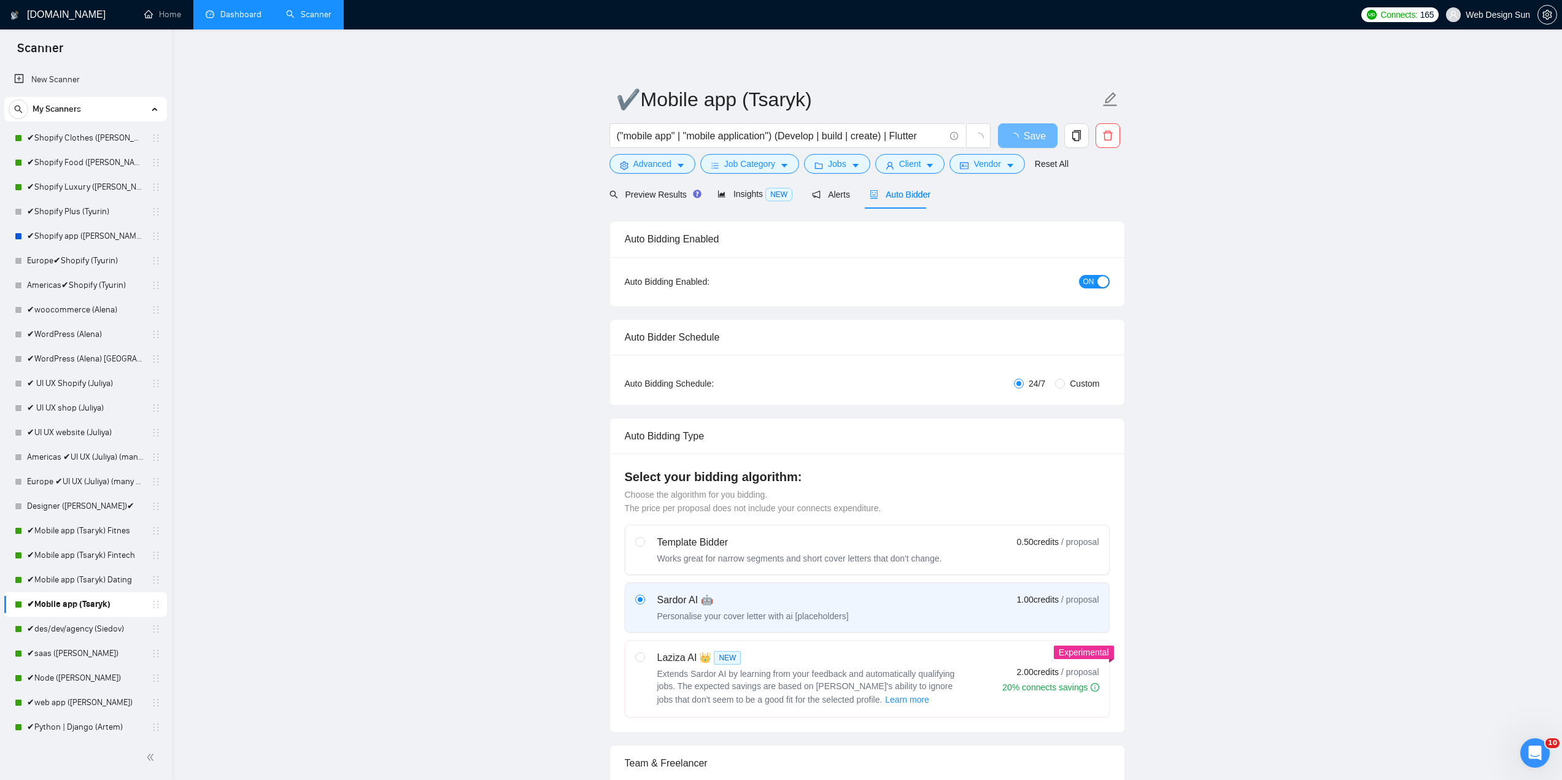
radio input "false"
radio input "true"
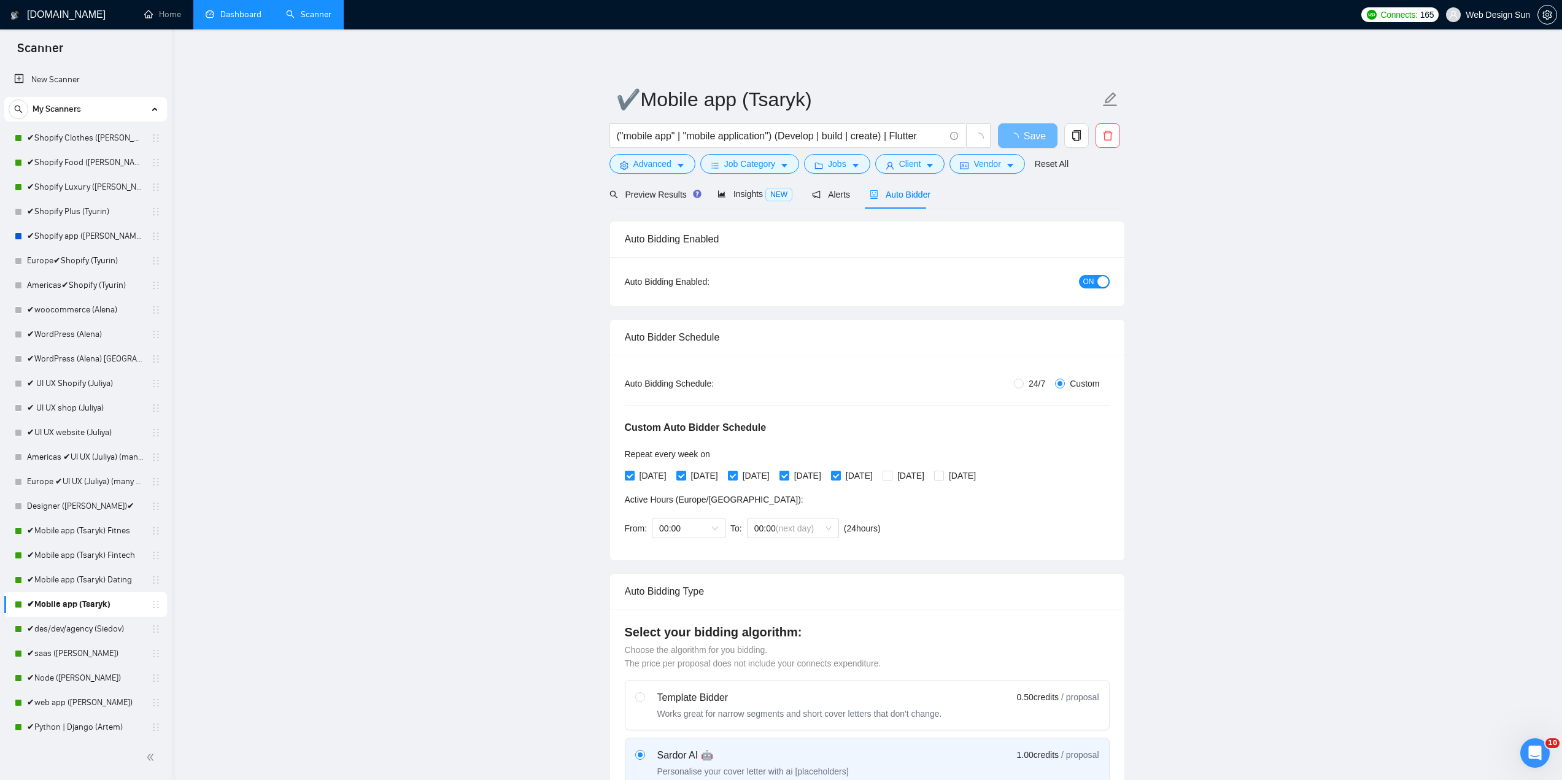
click at [1099, 279] on div "button" at bounding box center [1102, 281] width 11 height 11
click at [1042, 136] on button "Save" at bounding box center [1028, 135] width 60 height 25
click at [106, 632] on link "✔des/dev/agency (Siedov)" at bounding box center [85, 629] width 117 height 25
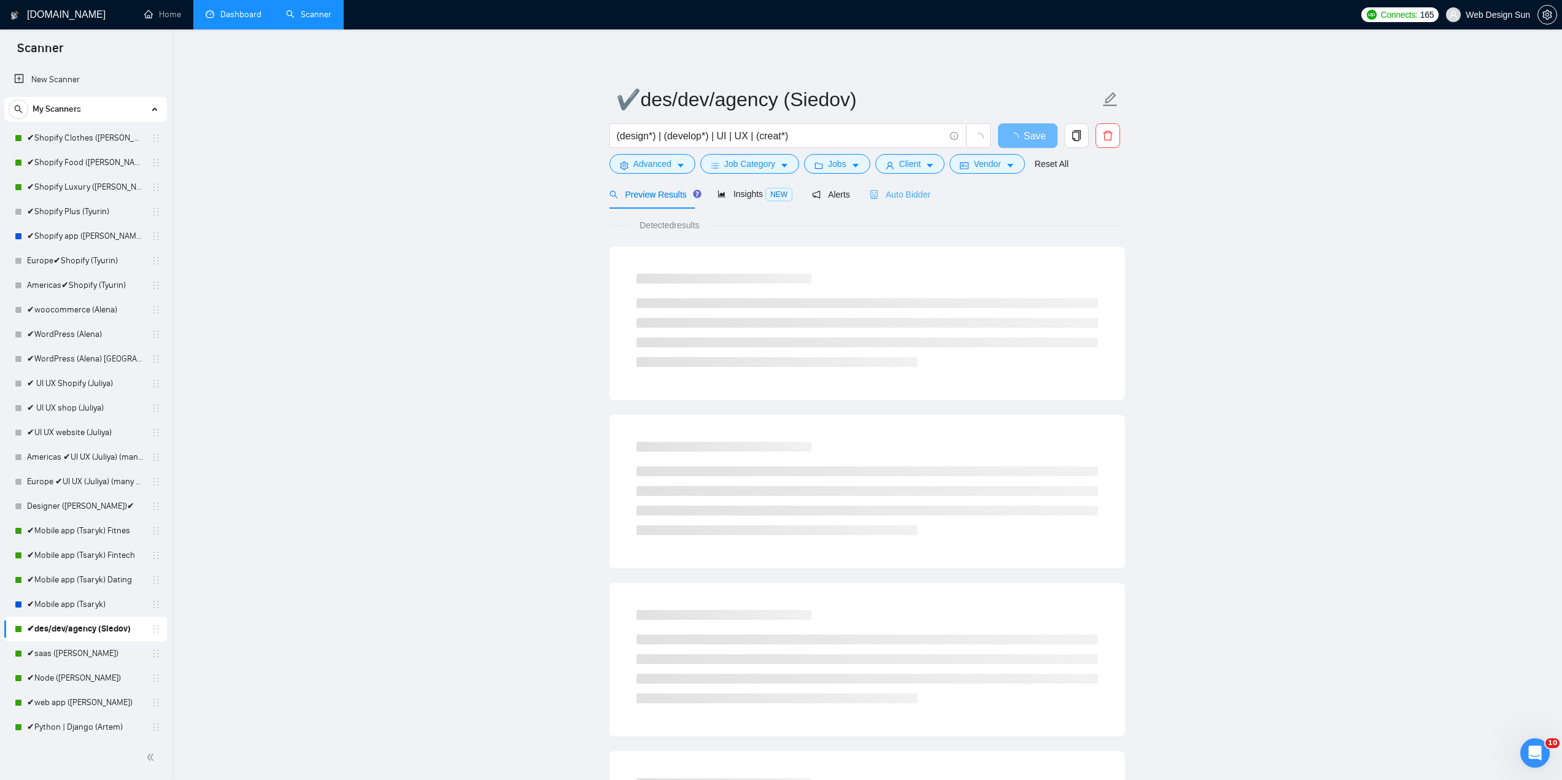
click at [909, 201] on div "Auto Bidder" at bounding box center [900, 194] width 61 height 29
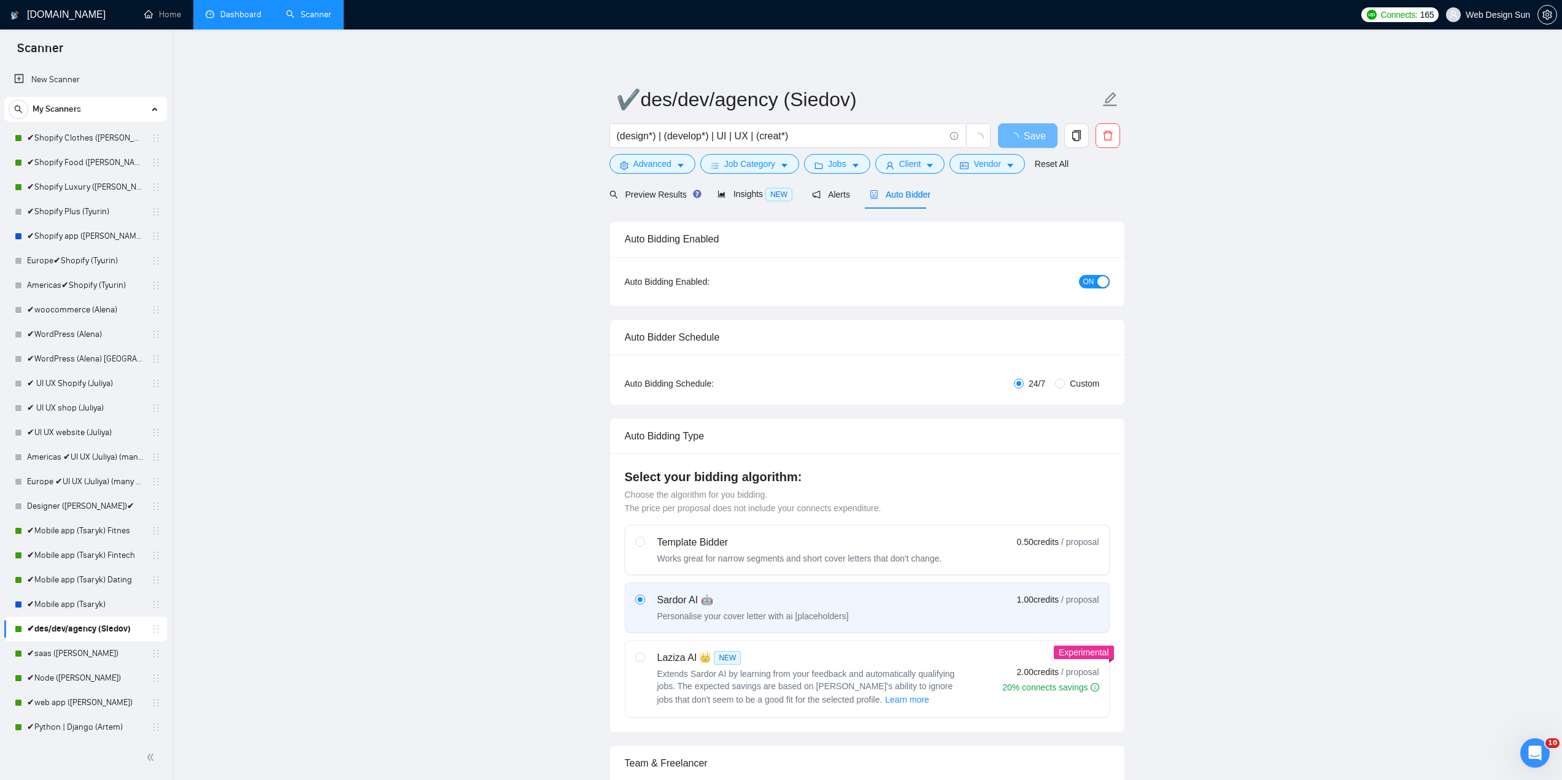
click at [1091, 285] on span "ON" at bounding box center [1088, 282] width 11 height 14
click at [1047, 128] on button "Save" at bounding box center [1028, 135] width 60 height 25
click at [83, 651] on link "✔saas ([PERSON_NAME])" at bounding box center [85, 653] width 117 height 25
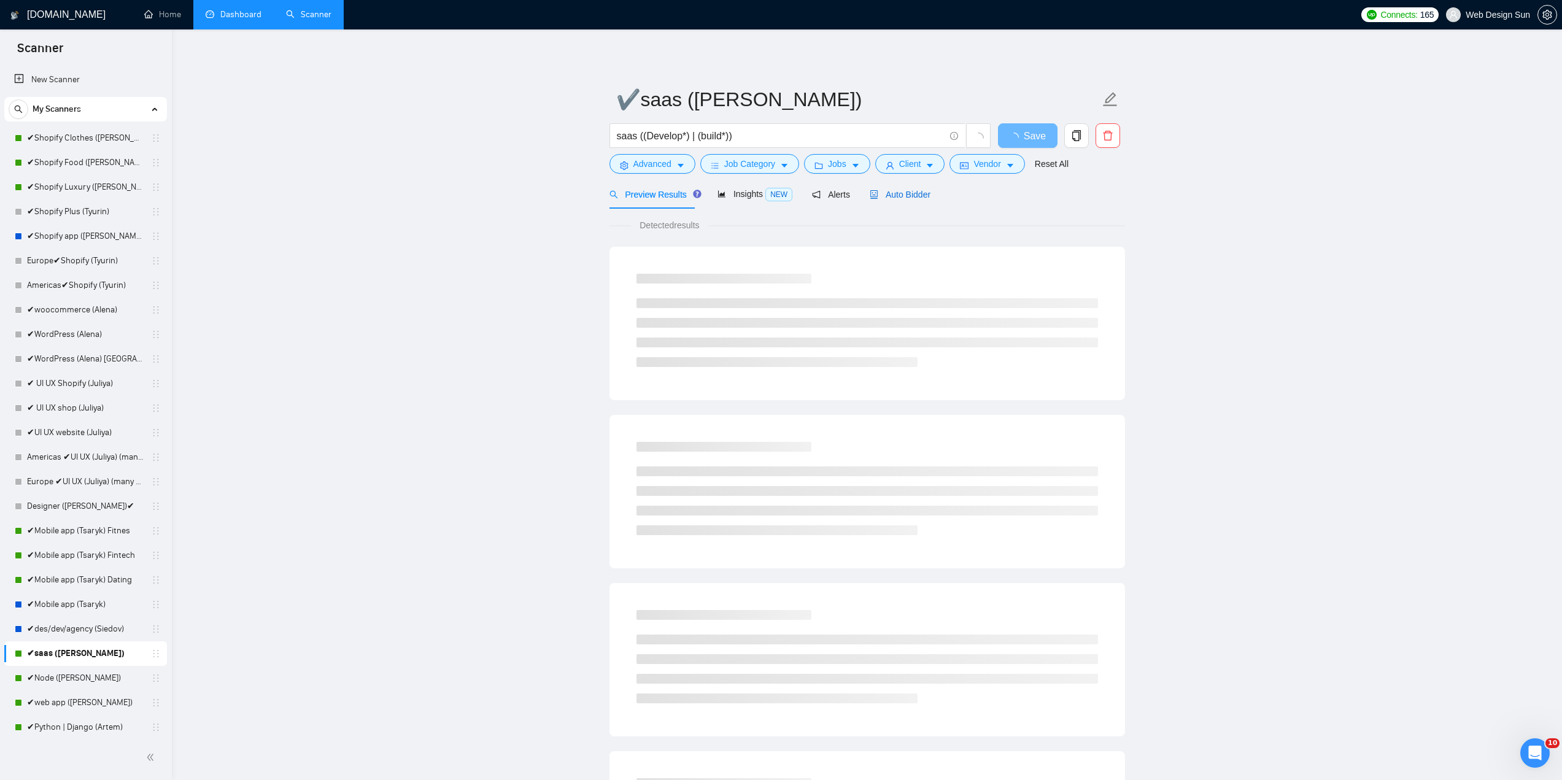
click at [907, 190] on span "Auto Bidder" at bounding box center [900, 195] width 61 height 10
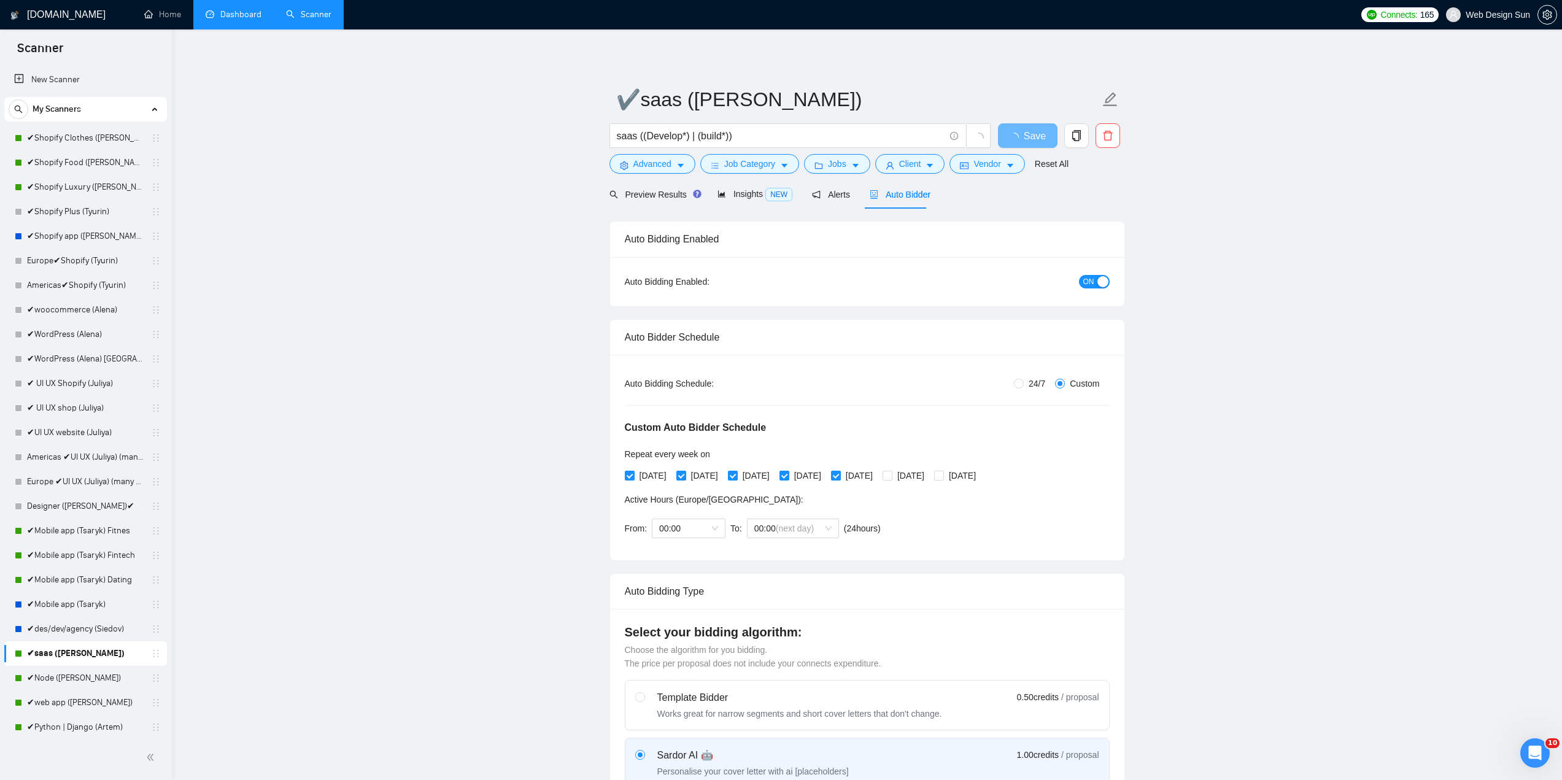
click at [1091, 276] on span "ON" at bounding box center [1088, 282] width 11 height 14
click at [1026, 143] on span "Save" at bounding box center [1027, 135] width 22 height 15
click at [68, 679] on link "✔Node ([PERSON_NAME])" at bounding box center [85, 678] width 117 height 25
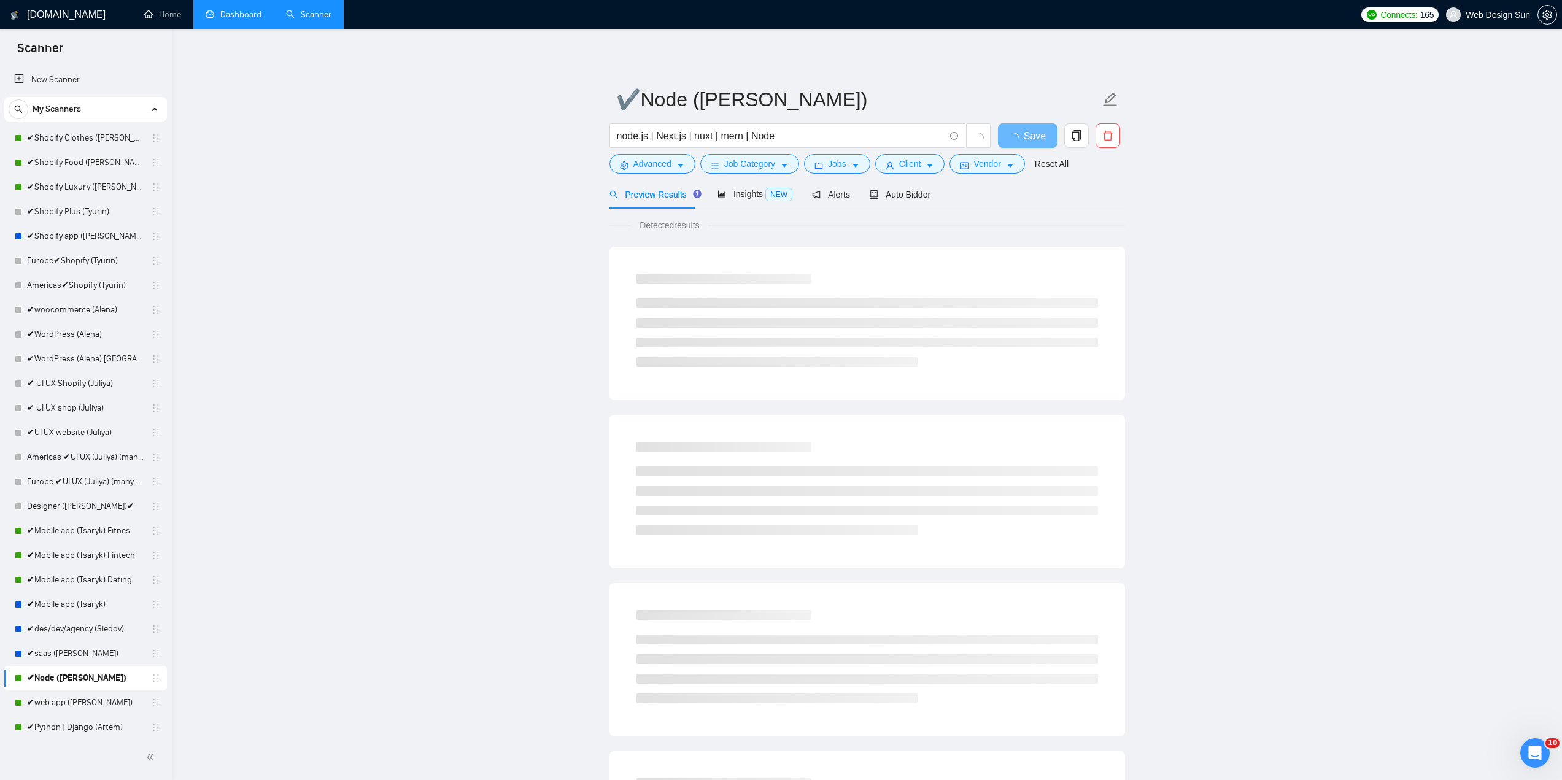
drag, startPoint x: 905, startPoint y: 187, endPoint x: 921, endPoint y: 211, distance: 29.0
click at [905, 187] on div "Auto Bidder" at bounding box center [900, 194] width 61 height 29
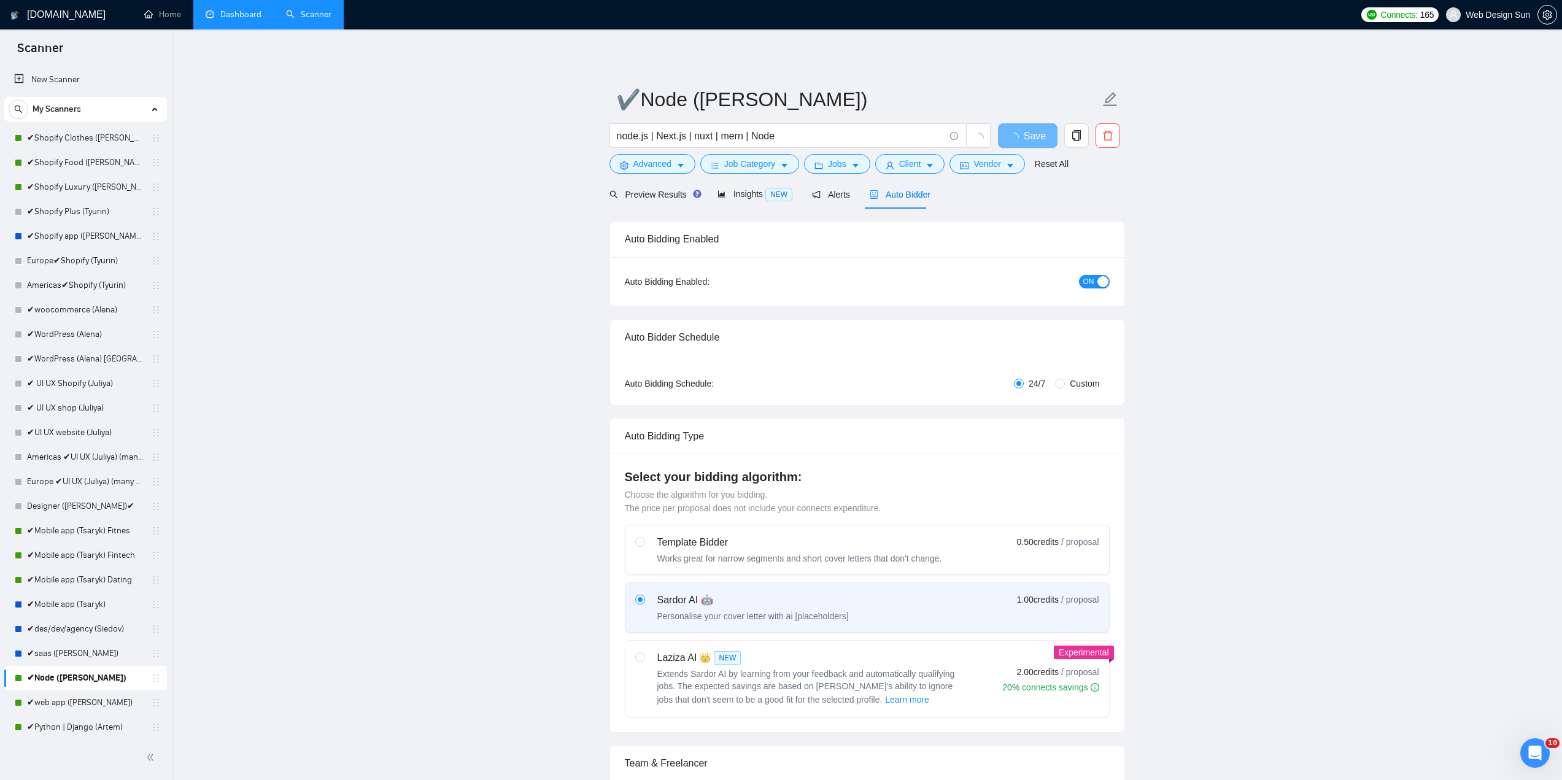
radio input "false"
radio input "true"
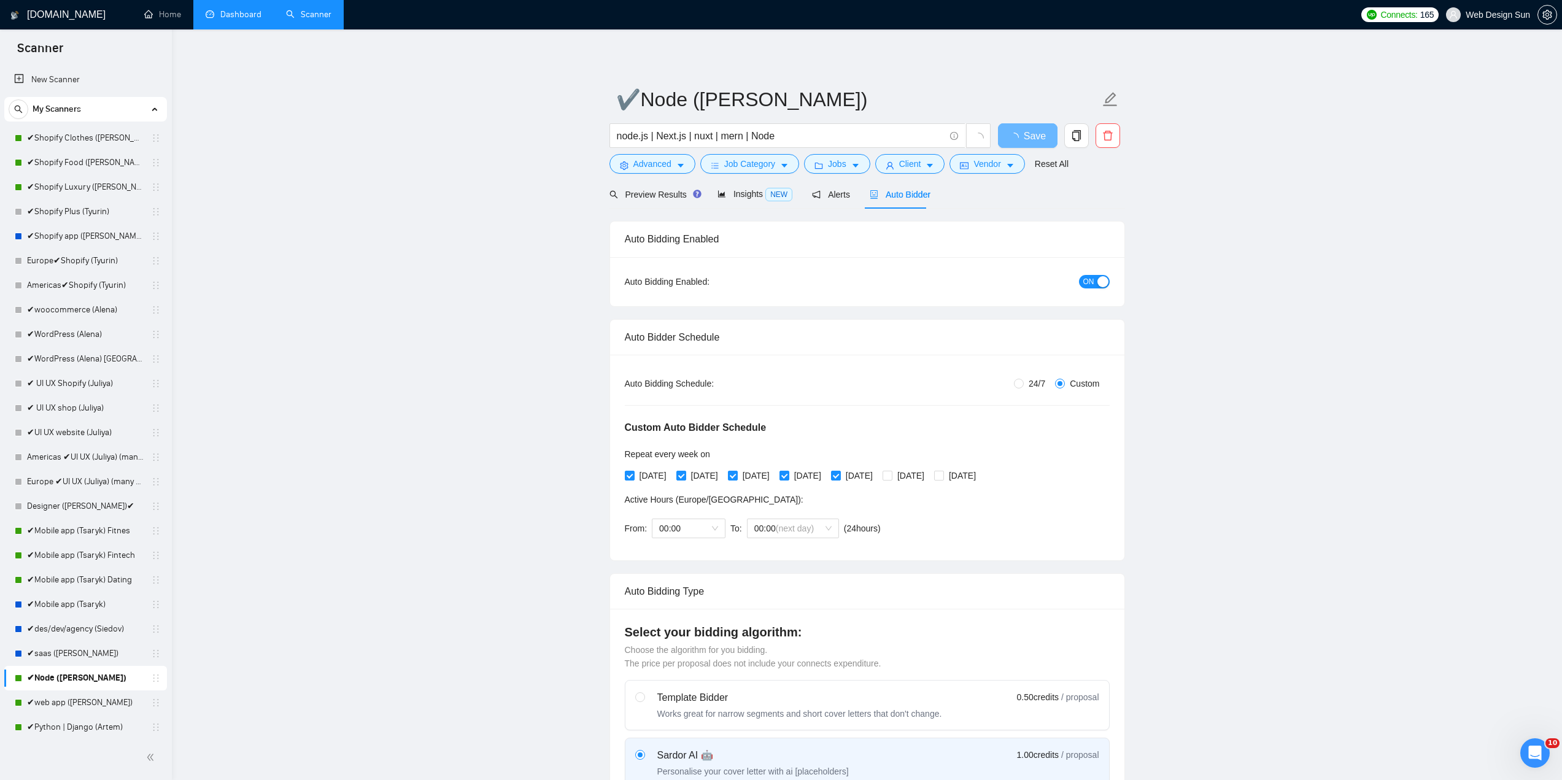
click at [1096, 278] on button "ON" at bounding box center [1094, 282] width 31 height 14
drag, startPoint x: 1043, startPoint y: 139, endPoint x: 905, endPoint y: 218, distance: 159.2
click at [1042, 139] on button "Save" at bounding box center [1028, 135] width 60 height 25
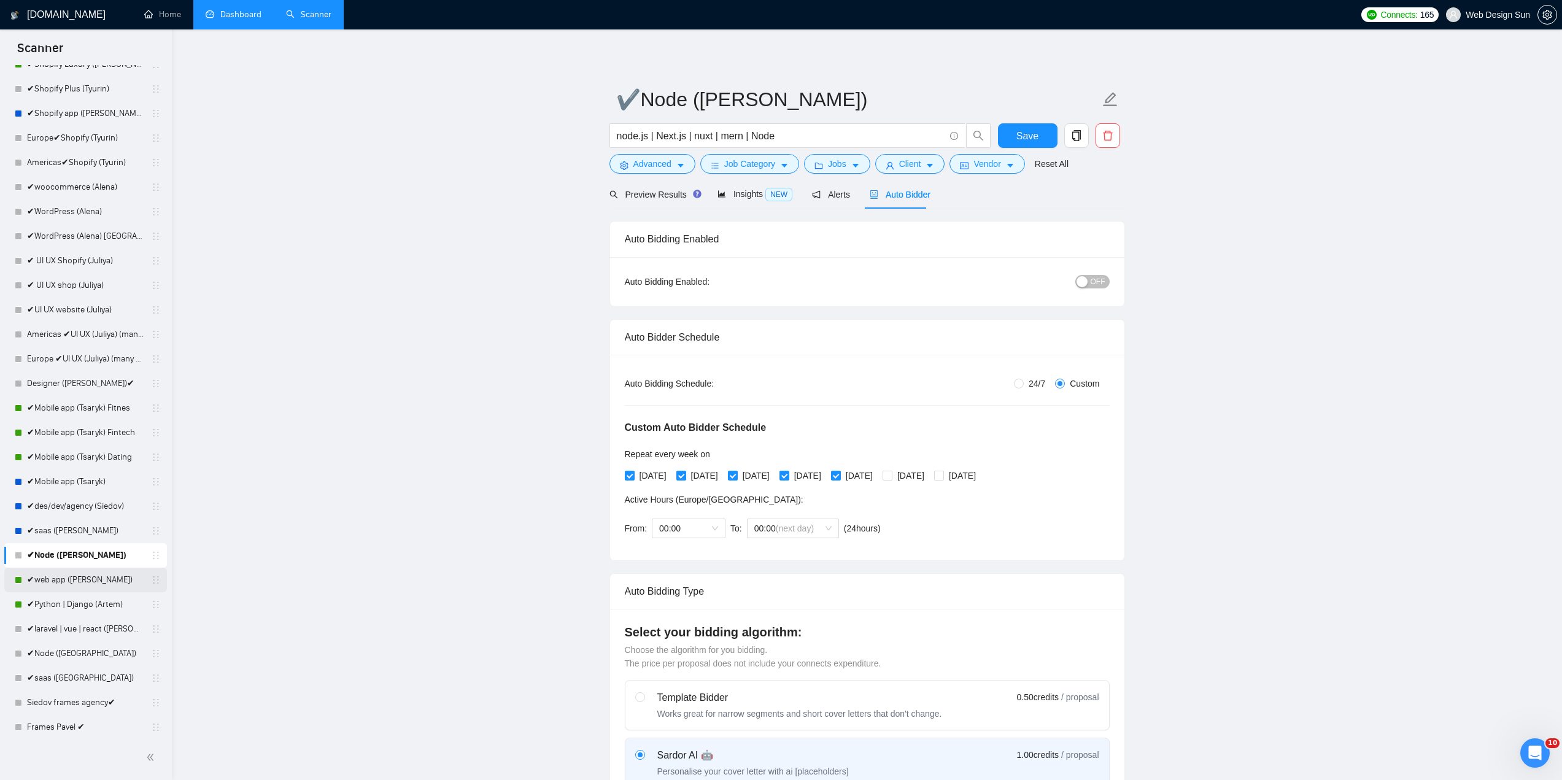
click at [109, 588] on link "✔web app ([PERSON_NAME])" at bounding box center [85, 580] width 117 height 25
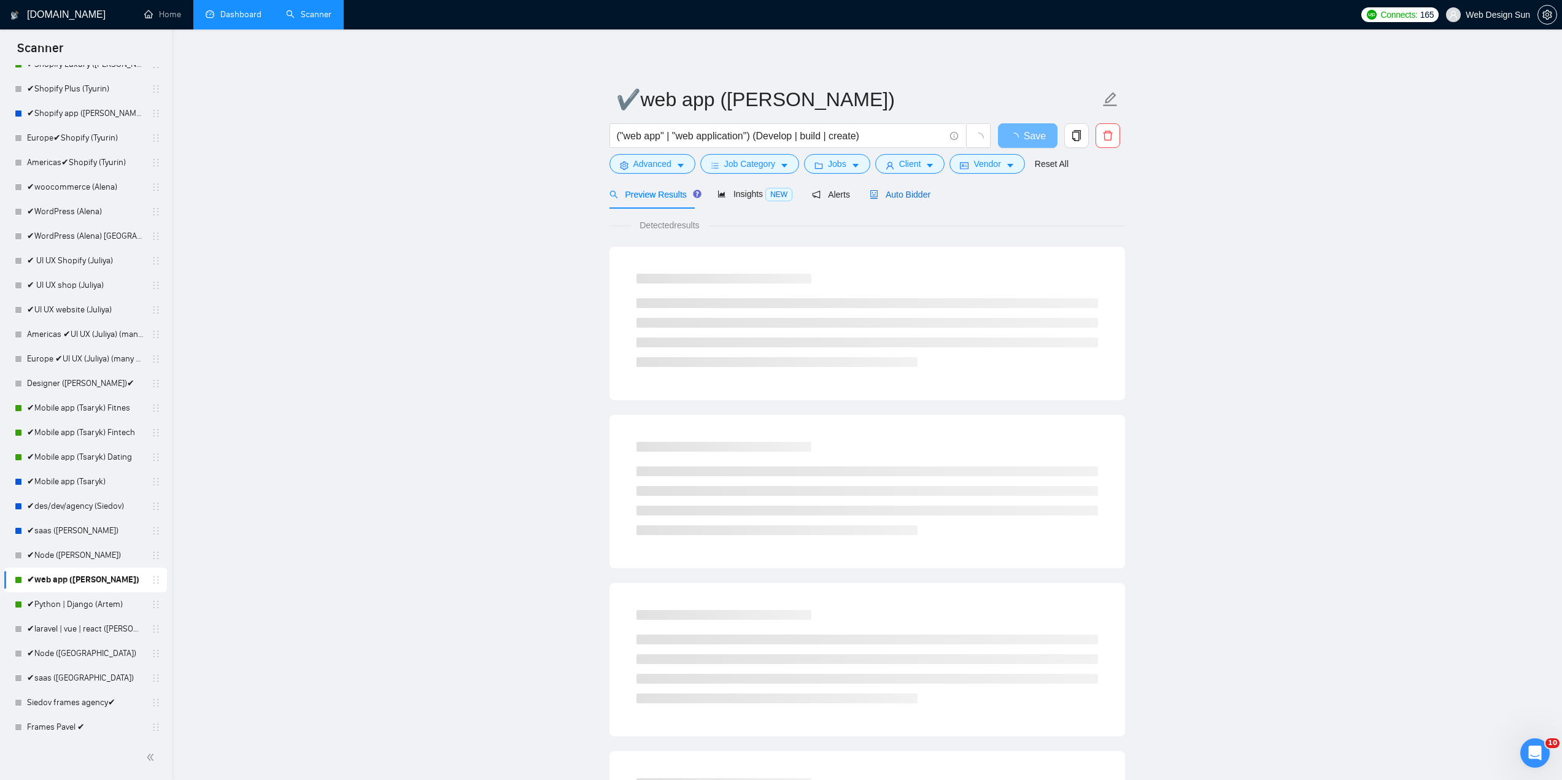
click at [909, 199] on span "Auto Bidder" at bounding box center [900, 195] width 61 height 10
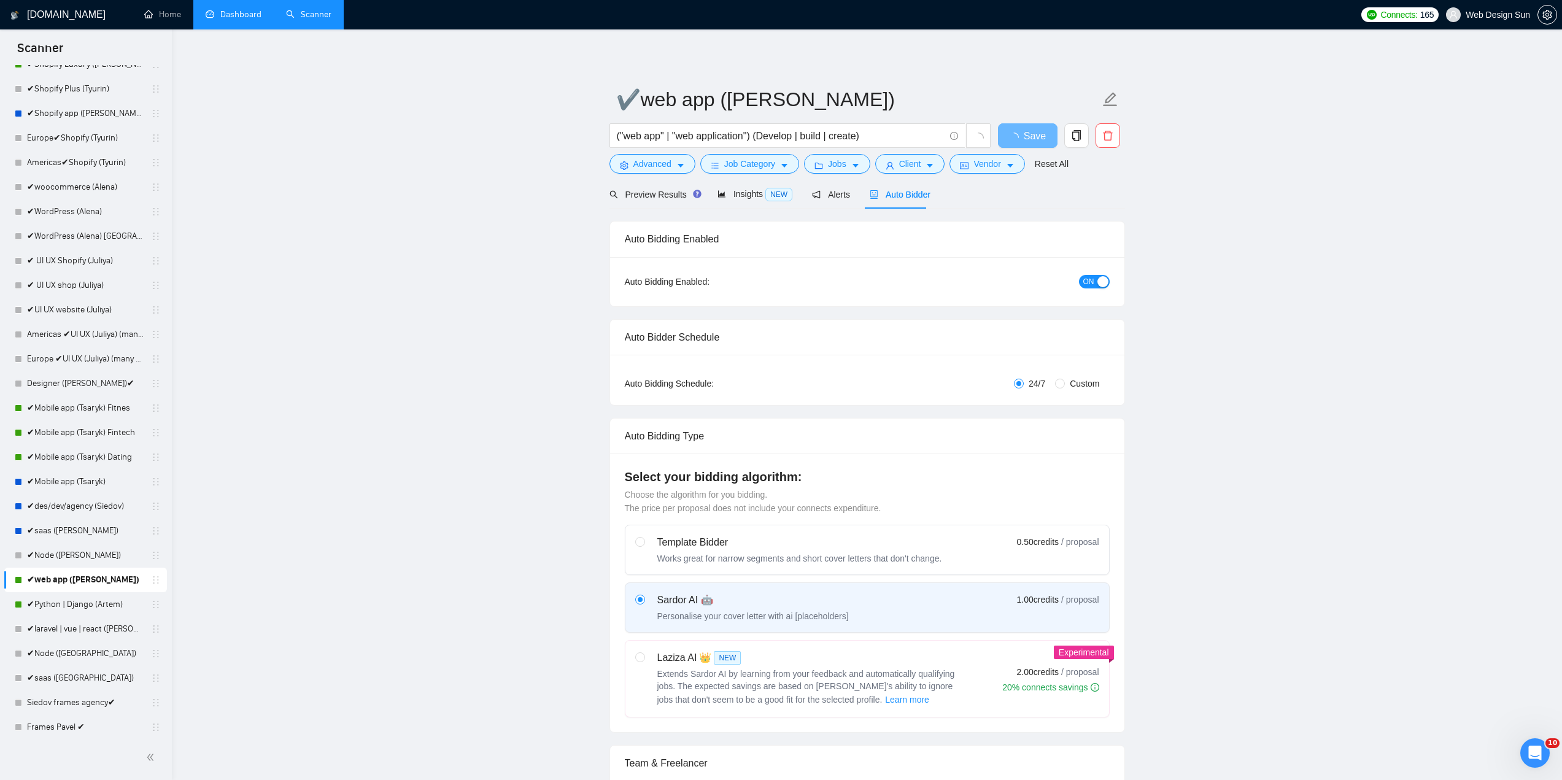
radio input "false"
radio input "true"
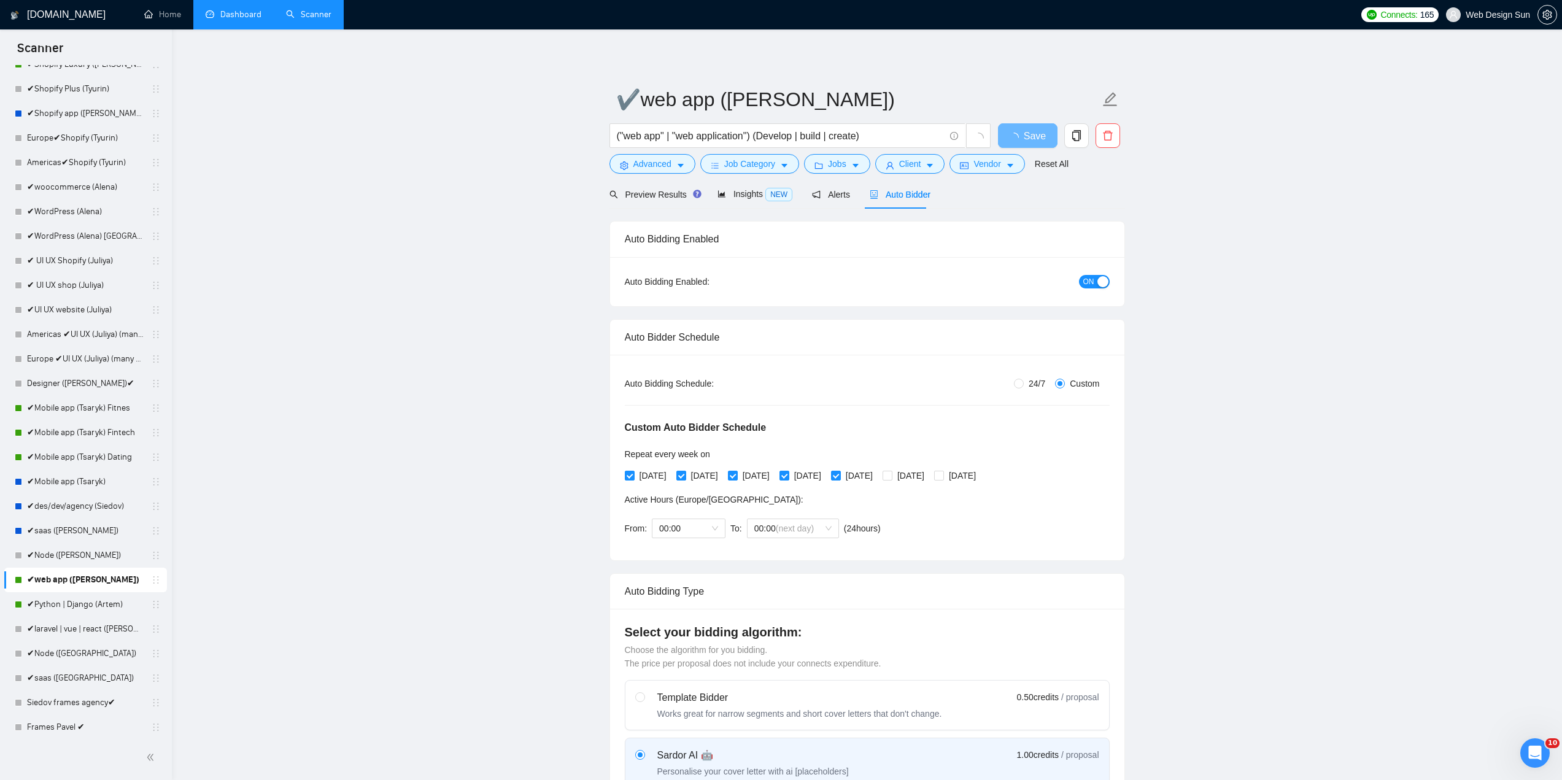
click at [1102, 285] on div "button" at bounding box center [1102, 281] width 11 height 11
click at [1036, 144] on button "Save" at bounding box center [1028, 135] width 60 height 25
click at [78, 610] on link "✔Python | Django (Artem)" at bounding box center [85, 604] width 117 height 25
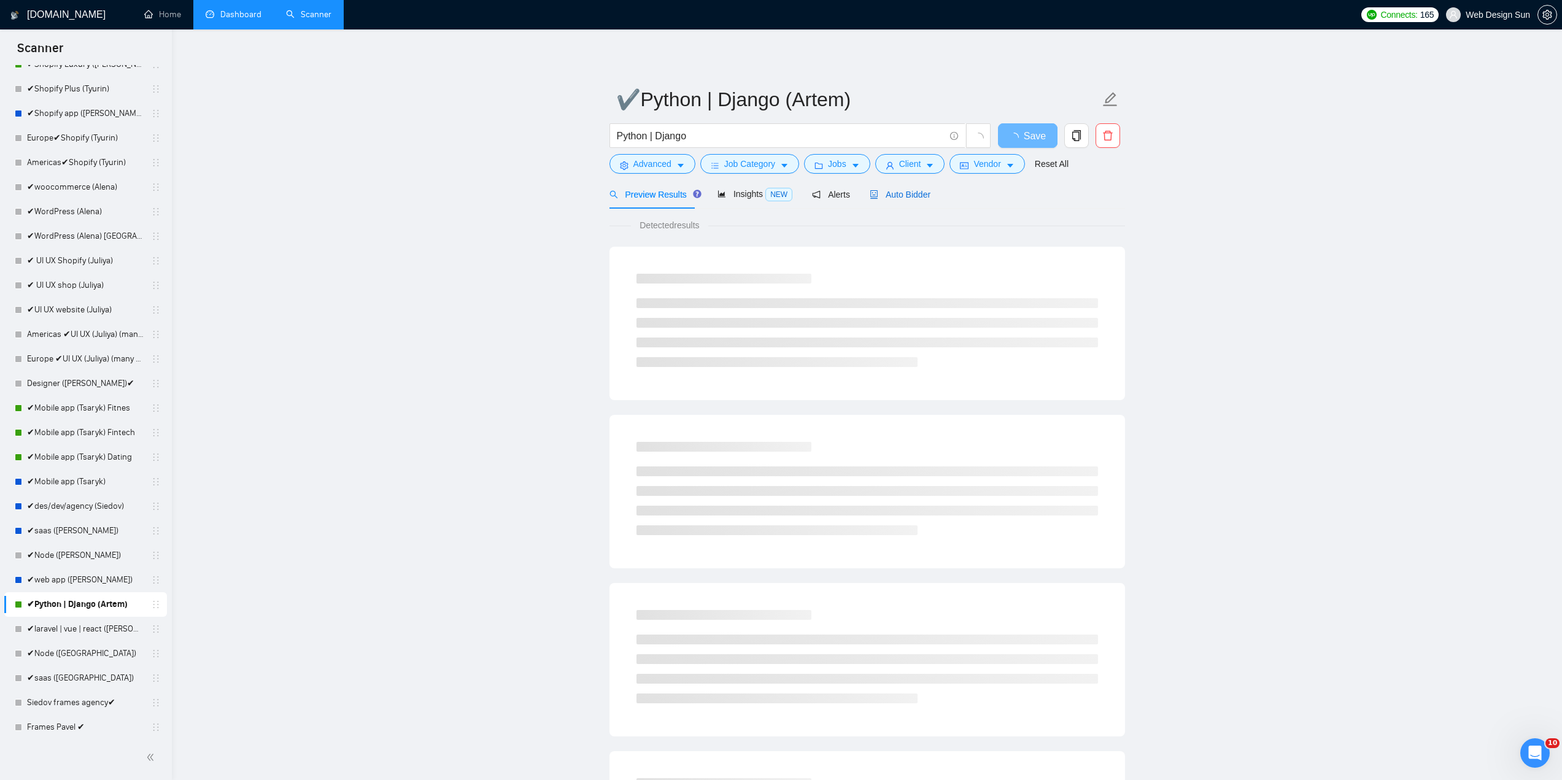
click at [905, 190] on span "Auto Bidder" at bounding box center [900, 195] width 61 height 10
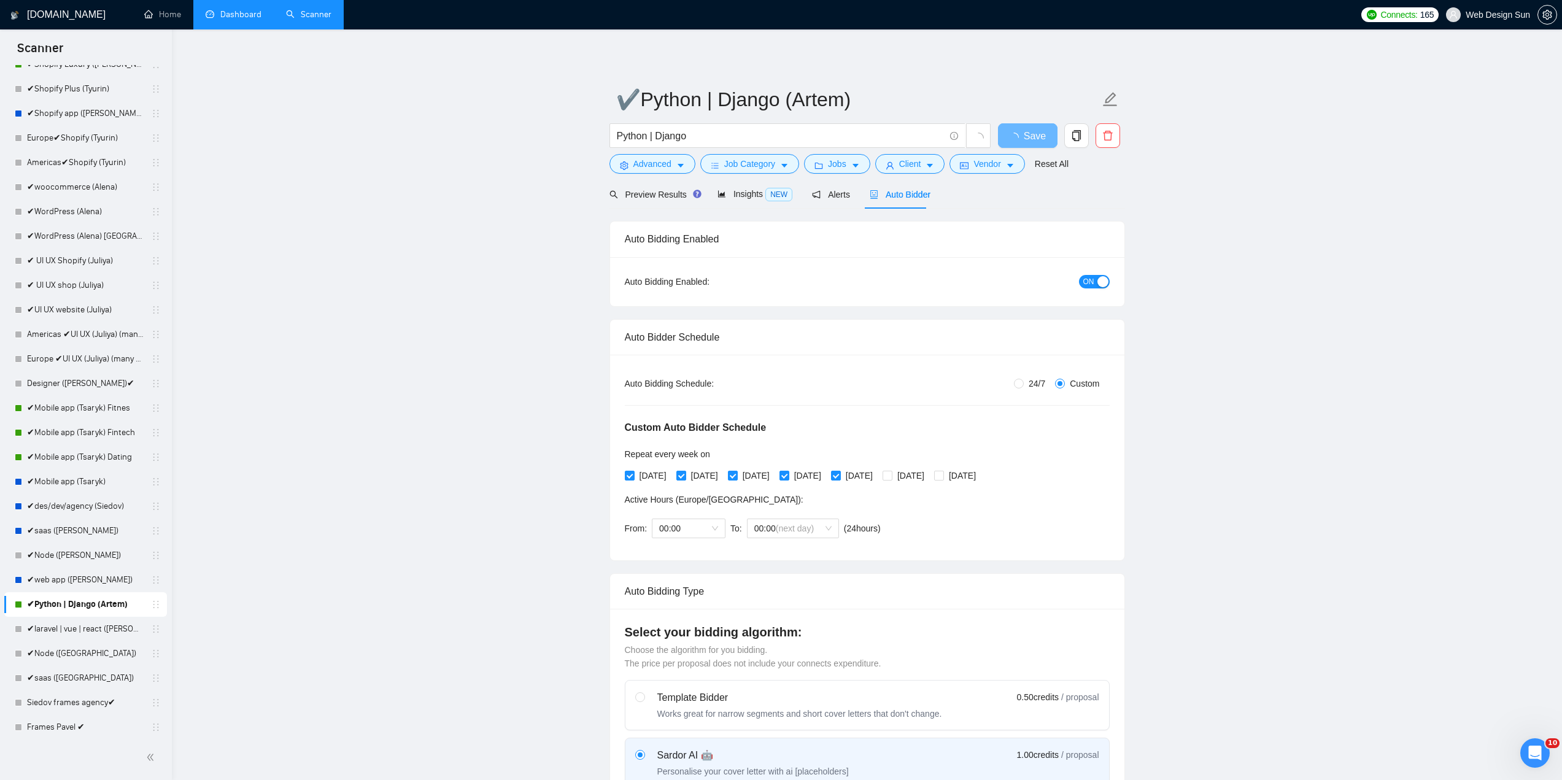
click at [1091, 280] on span "ON" at bounding box center [1088, 282] width 11 height 14
click at [1027, 139] on span "Save" at bounding box center [1027, 135] width 22 height 15
